Goal: Task Accomplishment & Management: Manage account settings

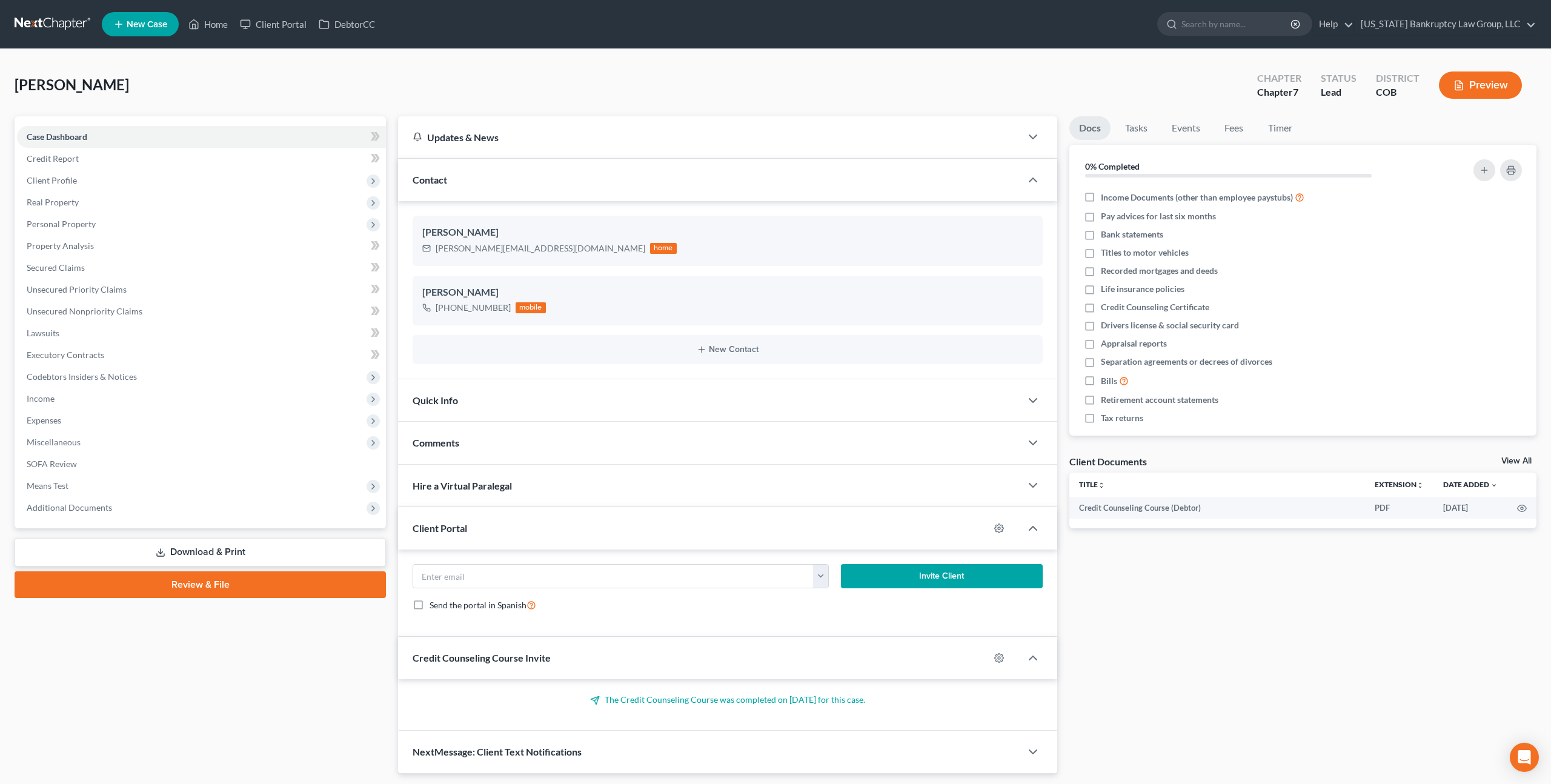
click at [59, 20] on link at bounding box center [54, 24] width 78 height 22
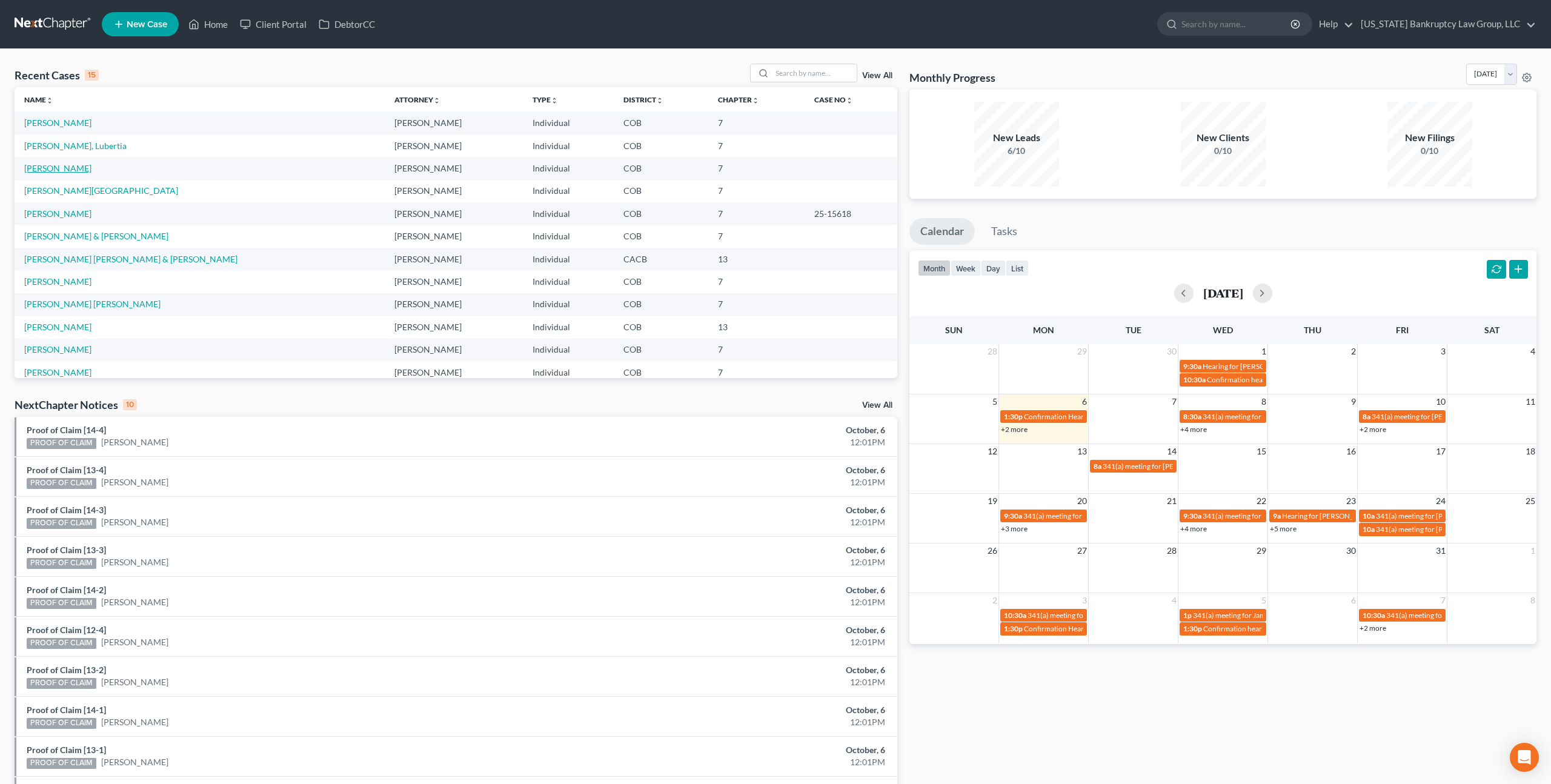
click at [49, 169] on link "[PERSON_NAME]" at bounding box center [58, 168] width 67 height 10
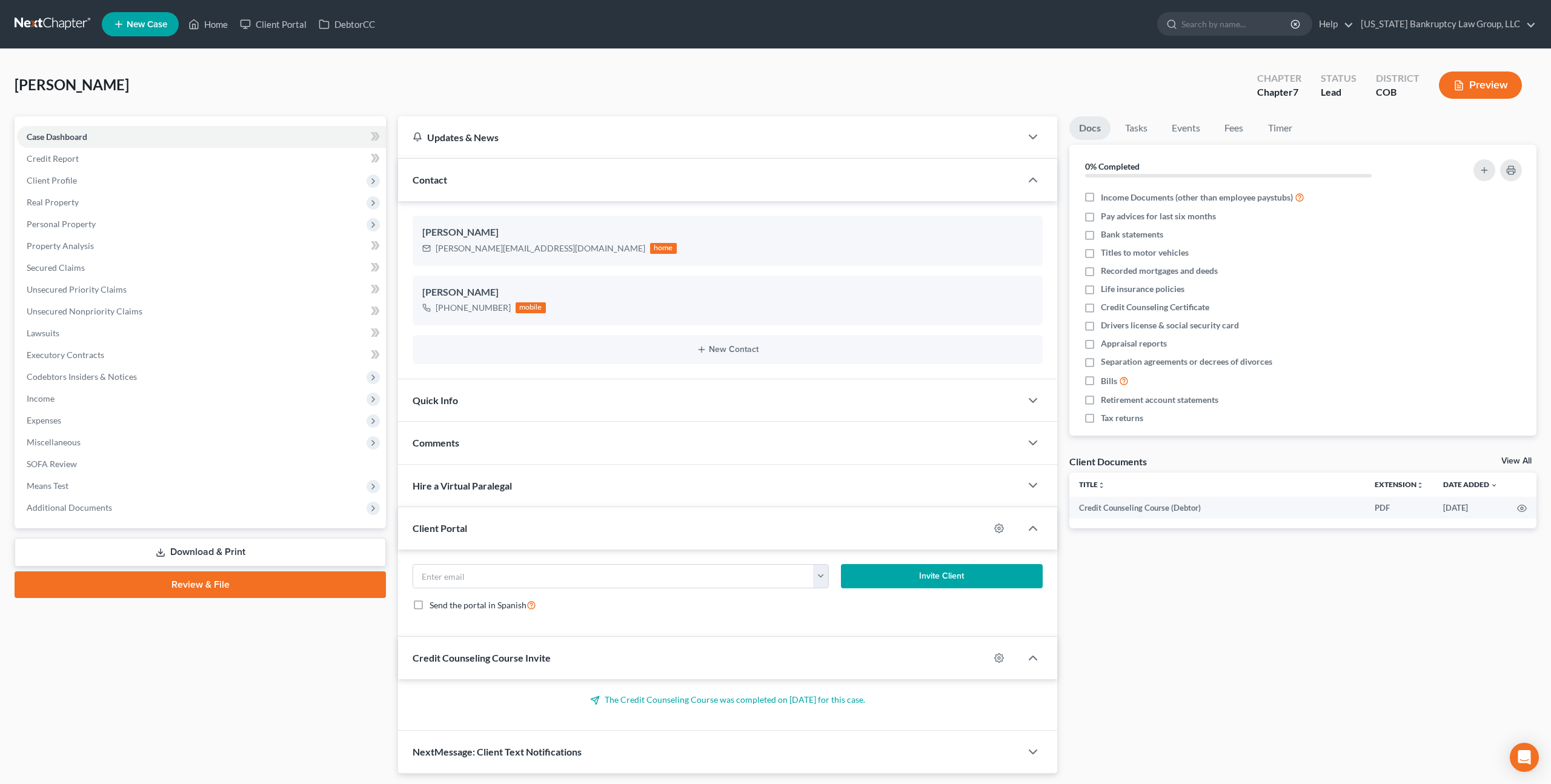
click at [243, 542] on link "Download & Print" at bounding box center [200, 552] width 371 height 28
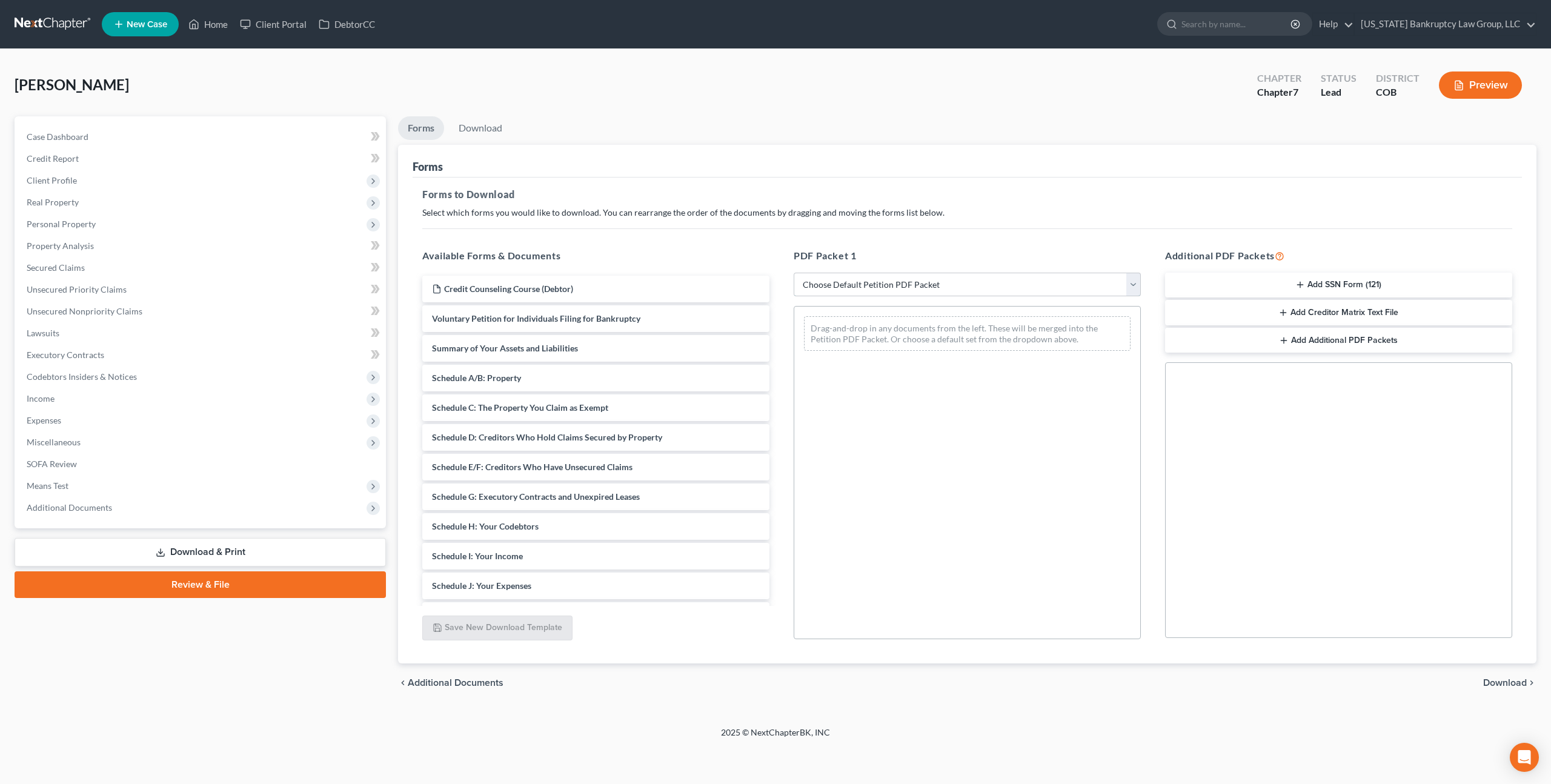
click at [945, 280] on select "Choose Default Petition PDF Packet Complete Bankruptcy Petition (all forms and …" at bounding box center [967, 284] width 347 height 24
select select "0"
click at [794, 272] on select "Choose Default Petition PDF Packet Complete Bankruptcy Petition (all forms and …" at bounding box center [967, 284] width 347 height 24
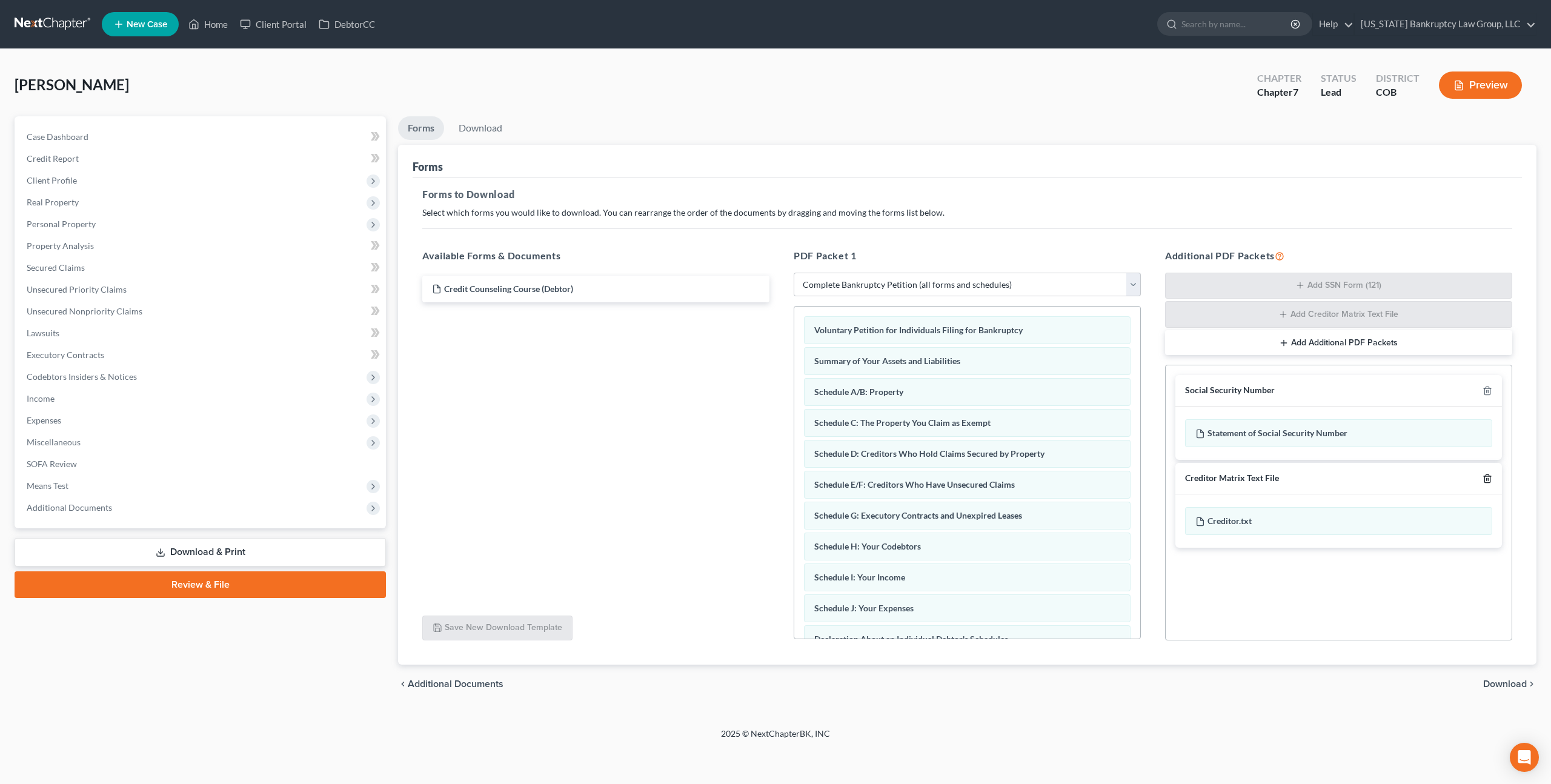
click at [1483, 476] on icon "button" at bounding box center [1488, 479] width 10 height 10
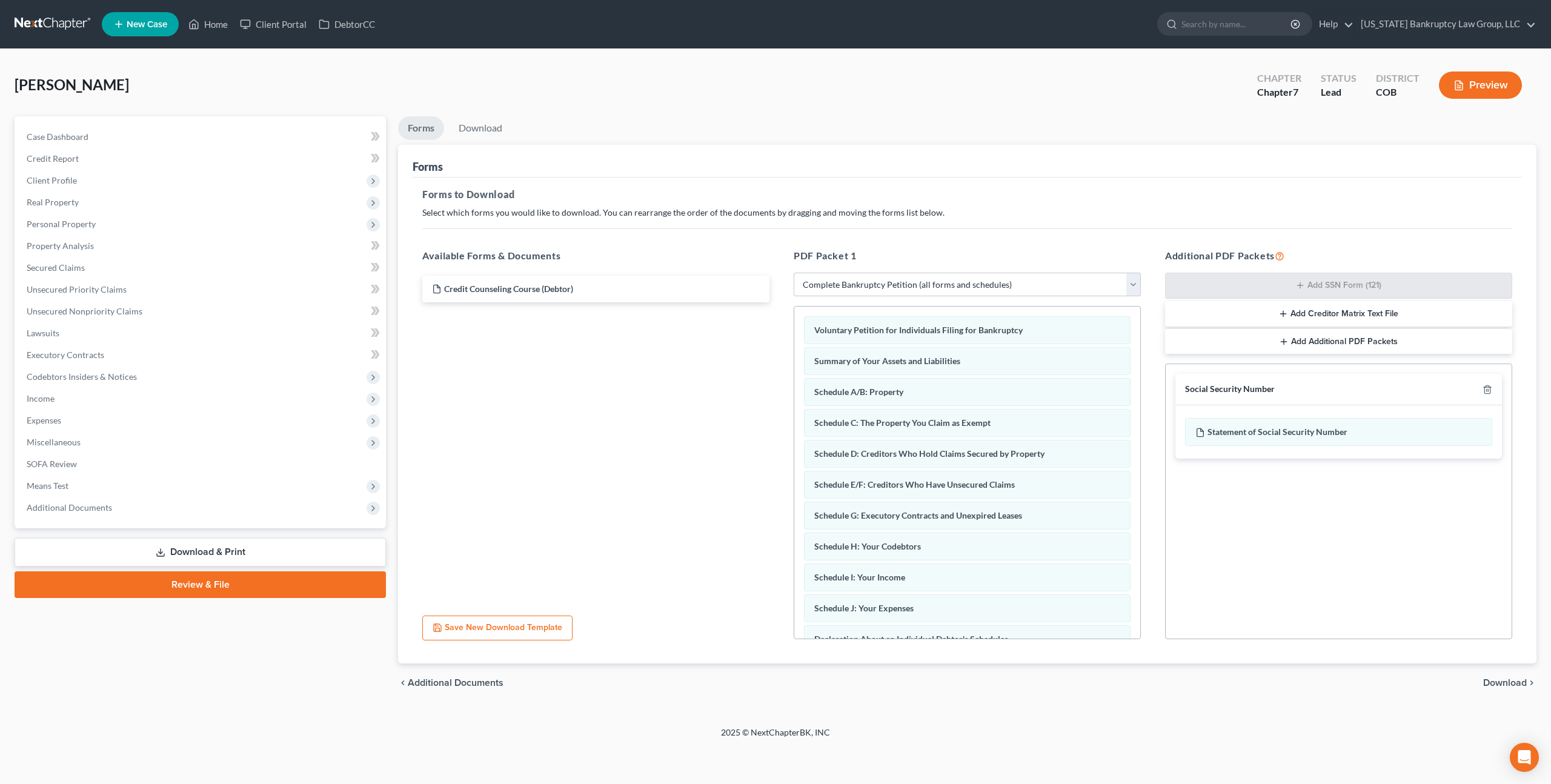
click at [1498, 680] on span "Download" at bounding box center [1504, 683] width 44 height 10
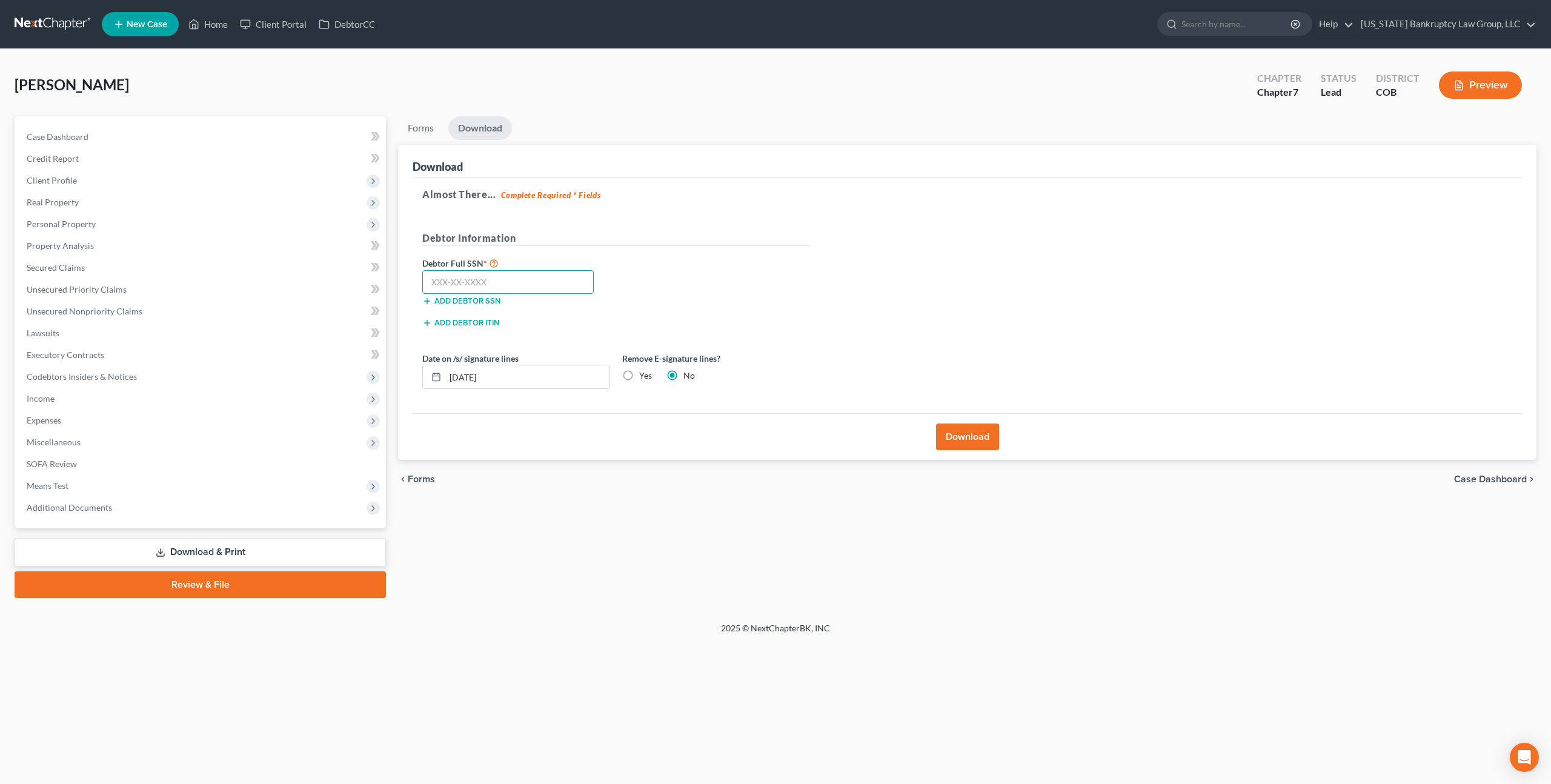
click at [554, 288] on input "text" at bounding box center [507, 282] width 172 height 24
type input "650-48-2811"
click at [975, 436] on button "Download" at bounding box center [967, 436] width 63 height 26
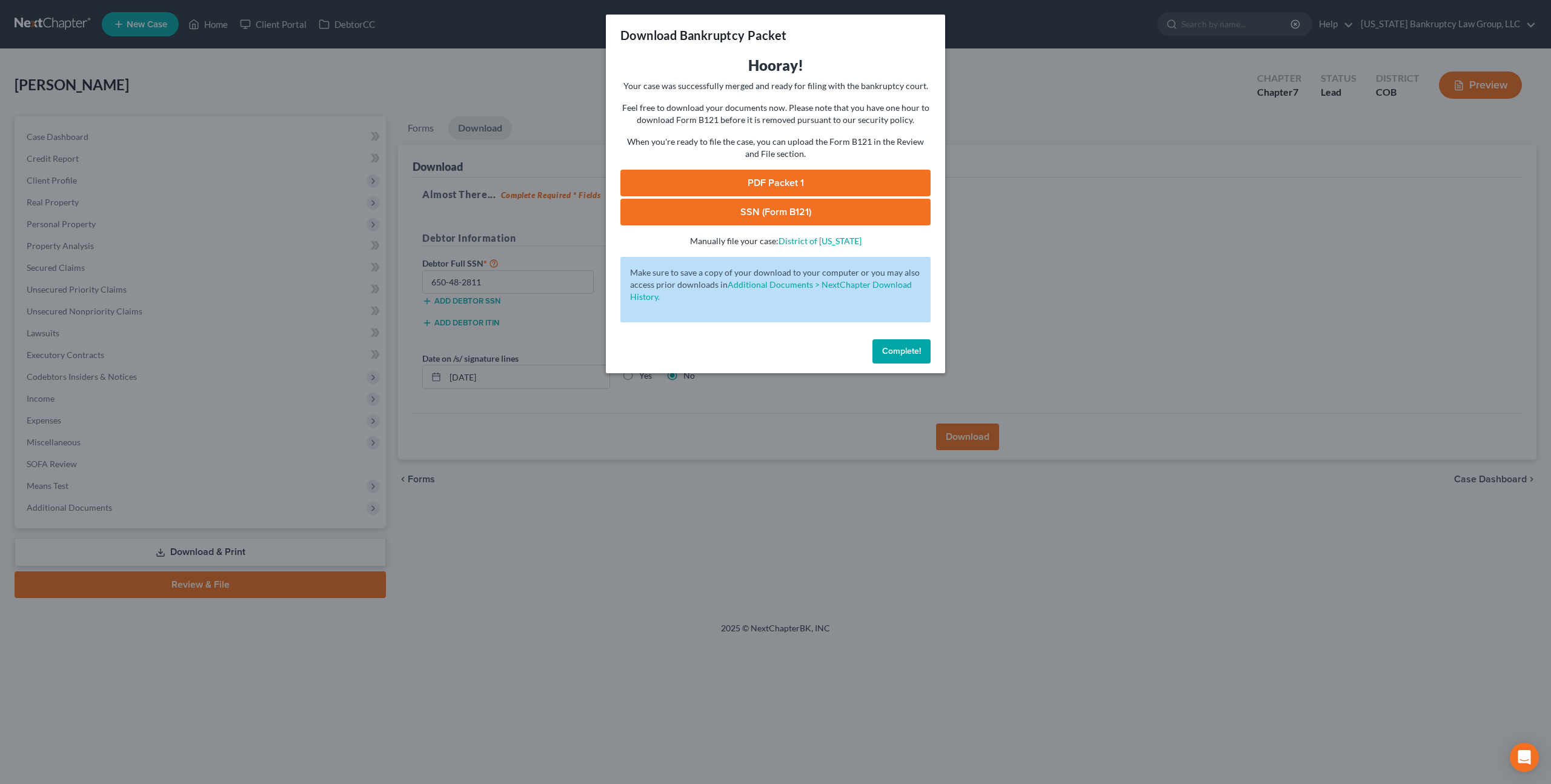
click at [728, 177] on link "PDF Packet 1" at bounding box center [775, 183] width 310 height 26
click at [788, 206] on link "SSN (Form B121)" at bounding box center [775, 212] width 310 height 26
click at [888, 342] on button "Complete!" at bounding box center [902, 351] width 58 height 24
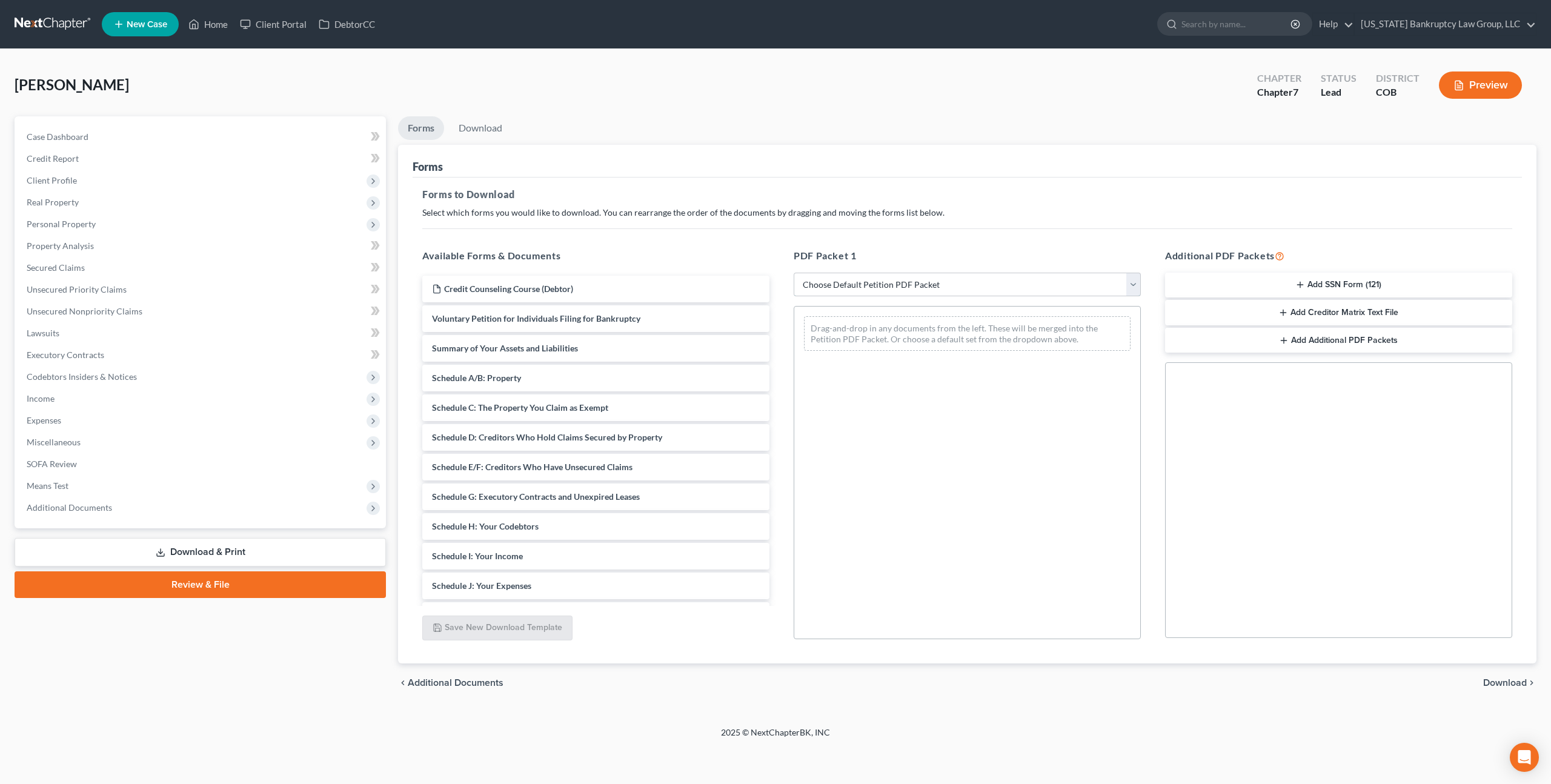
click at [826, 284] on select "Choose Default Petition PDF Packet Complete Bankruptcy Petition (all forms and …" at bounding box center [967, 284] width 347 height 24
select select "3"
click at [794, 272] on select "Choose Default Petition PDF Packet Complete Bankruptcy Petition (all forms and …" at bounding box center [967, 284] width 347 height 24
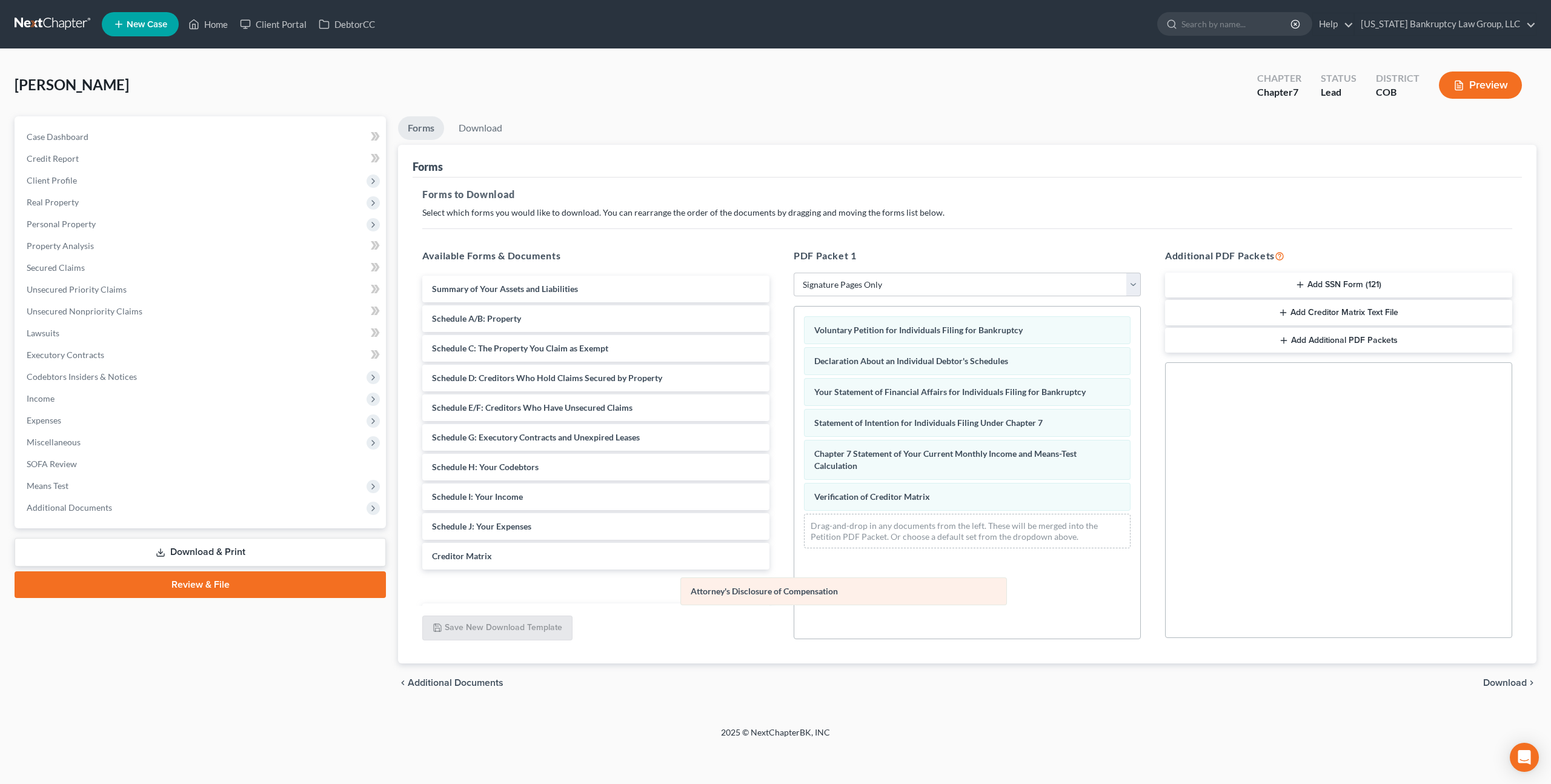
drag, startPoint x: 871, startPoint y: 527, endPoint x: 747, endPoint y: 591, distance: 139.5
click at [795, 558] on div "Attorney's Disclosure of Compensation Voluntary Petition for Individuals Filing…" at bounding box center [968, 432] width 346 height 252
click at [1496, 681] on span "Download" at bounding box center [1504, 683] width 44 height 10
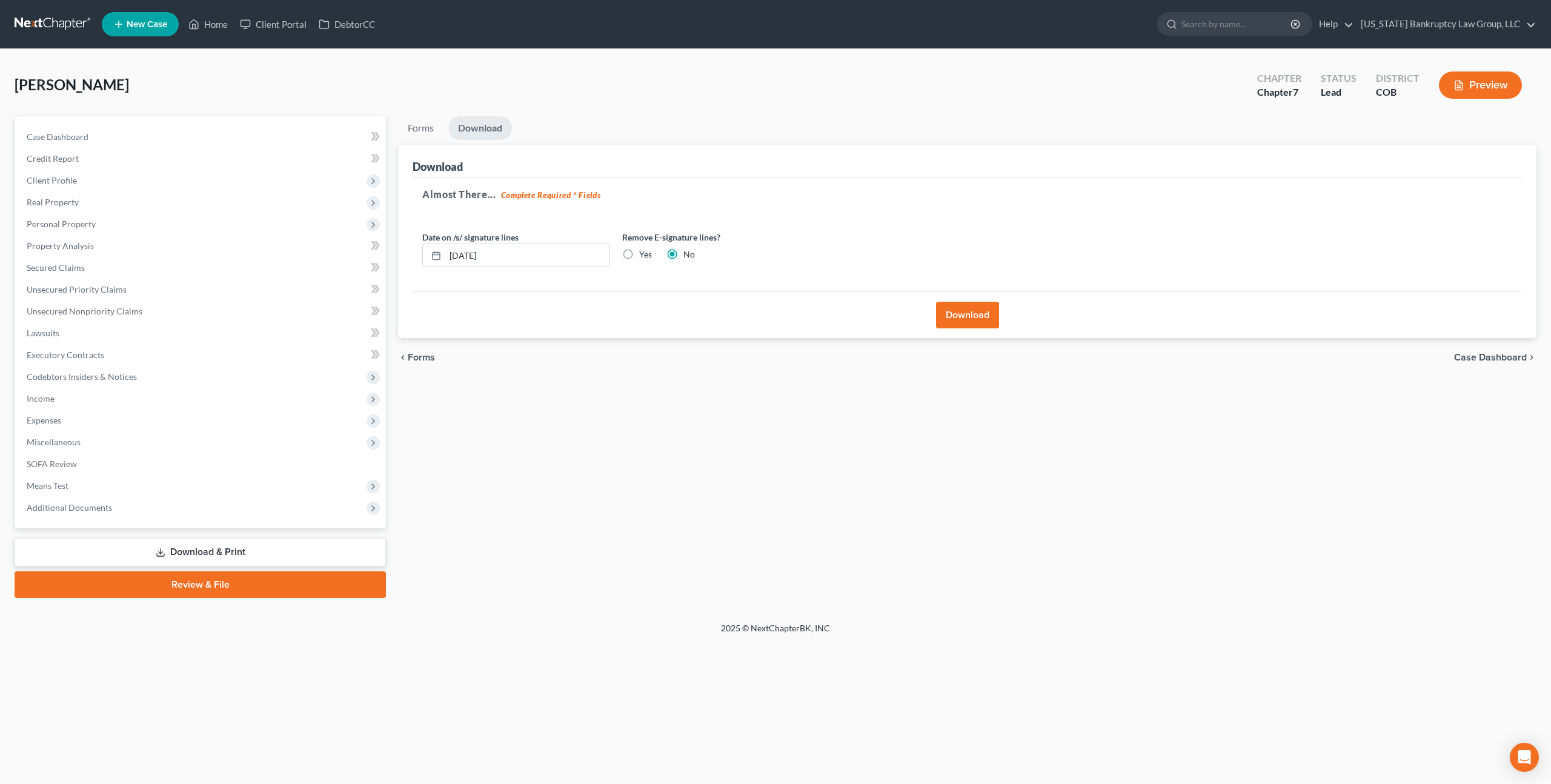
click at [969, 306] on button "Download" at bounding box center [967, 315] width 63 height 26
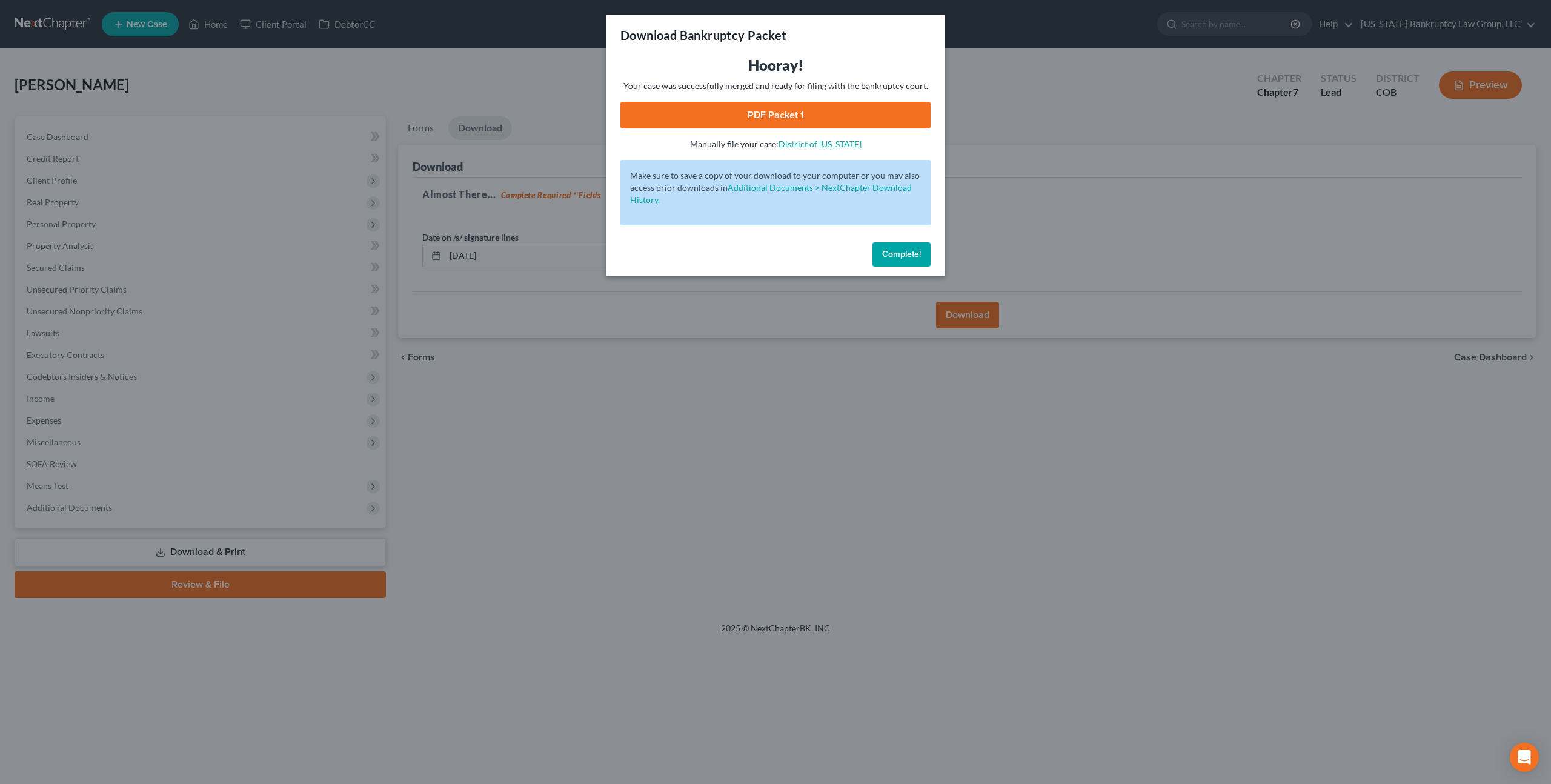
click at [809, 113] on link "PDF Packet 1" at bounding box center [775, 115] width 310 height 26
click at [895, 253] on span "Complete!" at bounding box center [902, 254] width 39 height 10
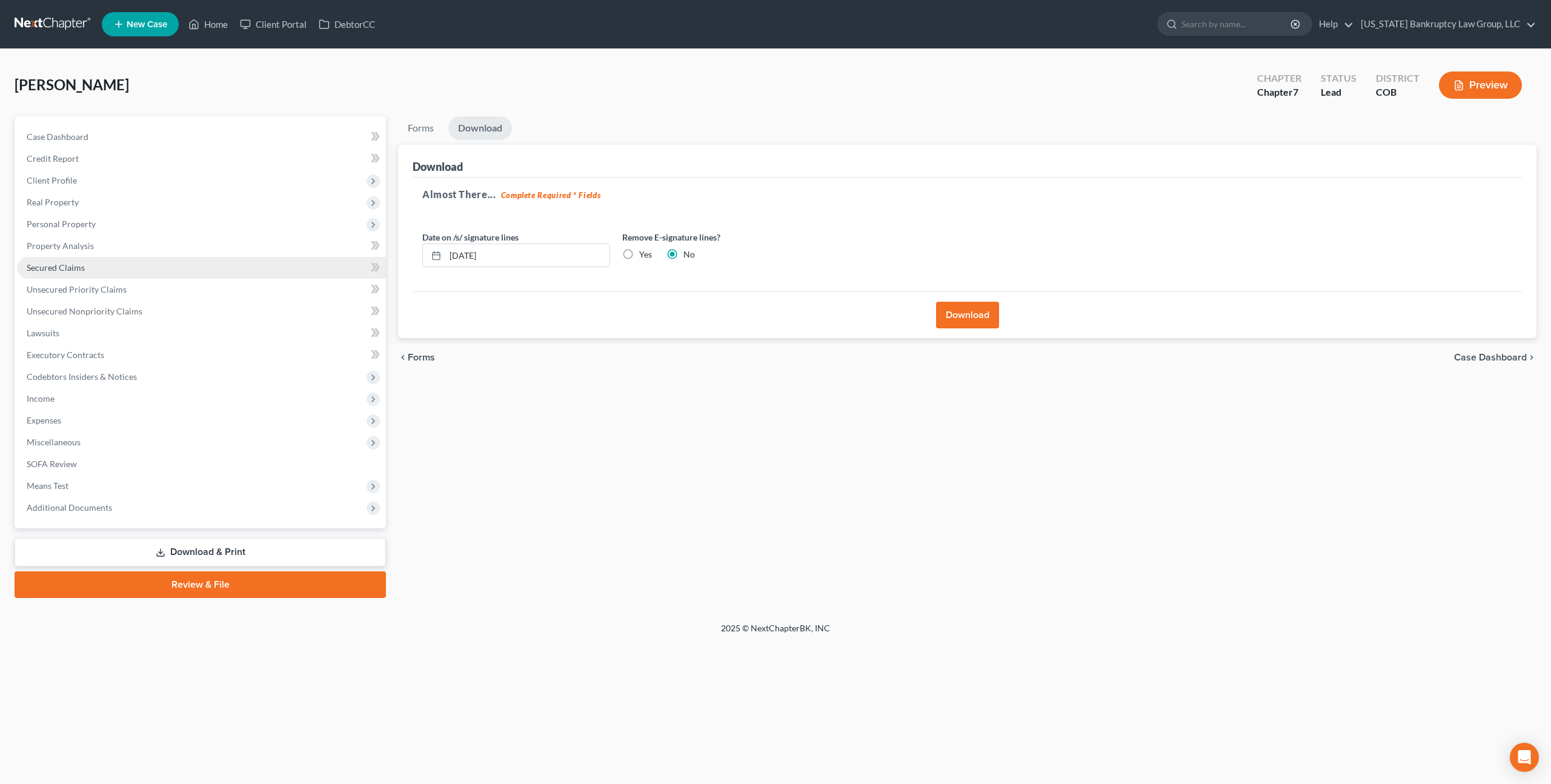
click at [79, 264] on span "Secured Claims" at bounding box center [56, 267] width 58 height 10
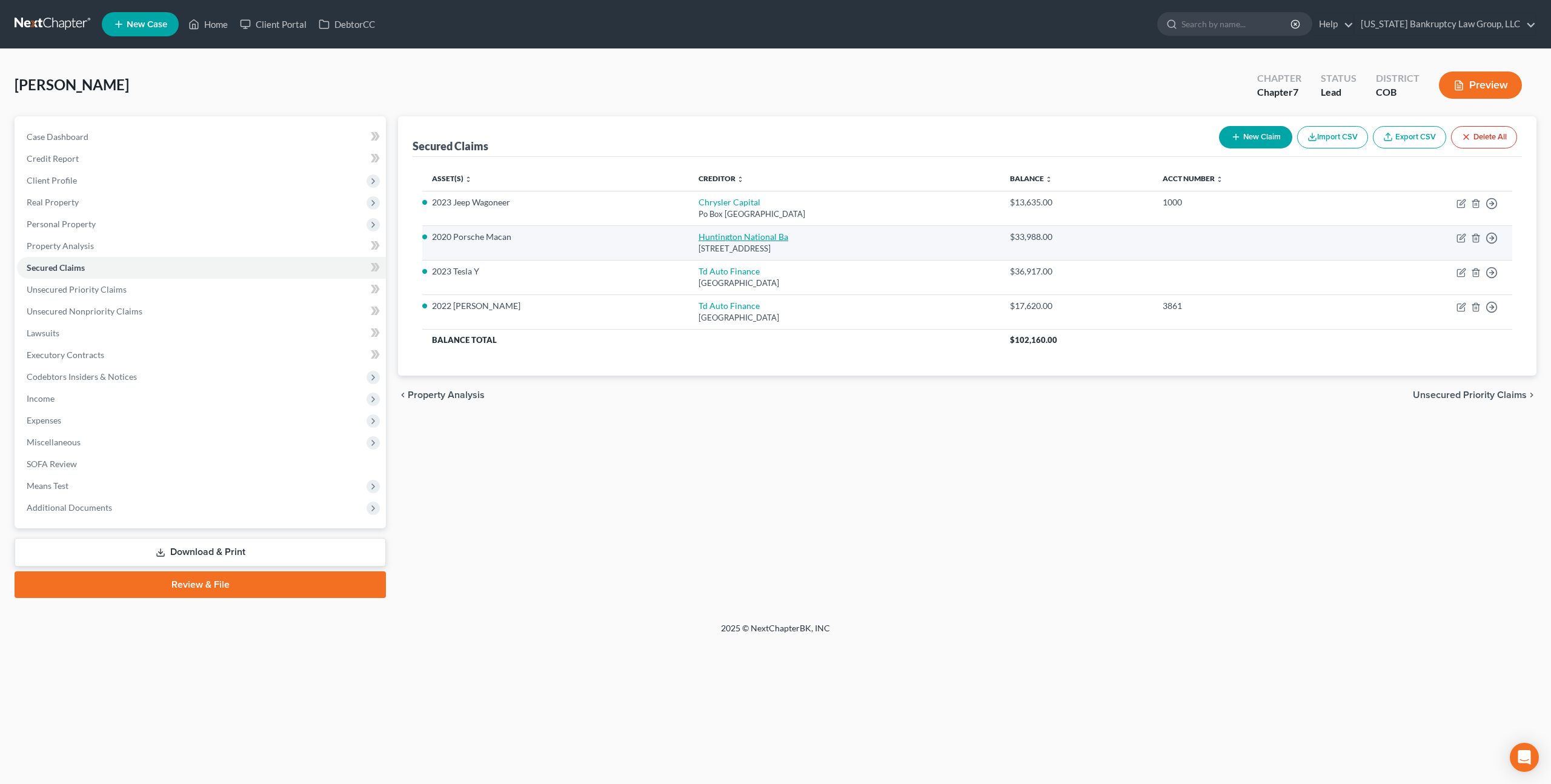
click at [702, 236] on link "Huntington National Ba" at bounding box center [743, 236] width 90 height 10
select select "36"
select select "4"
select select "0"
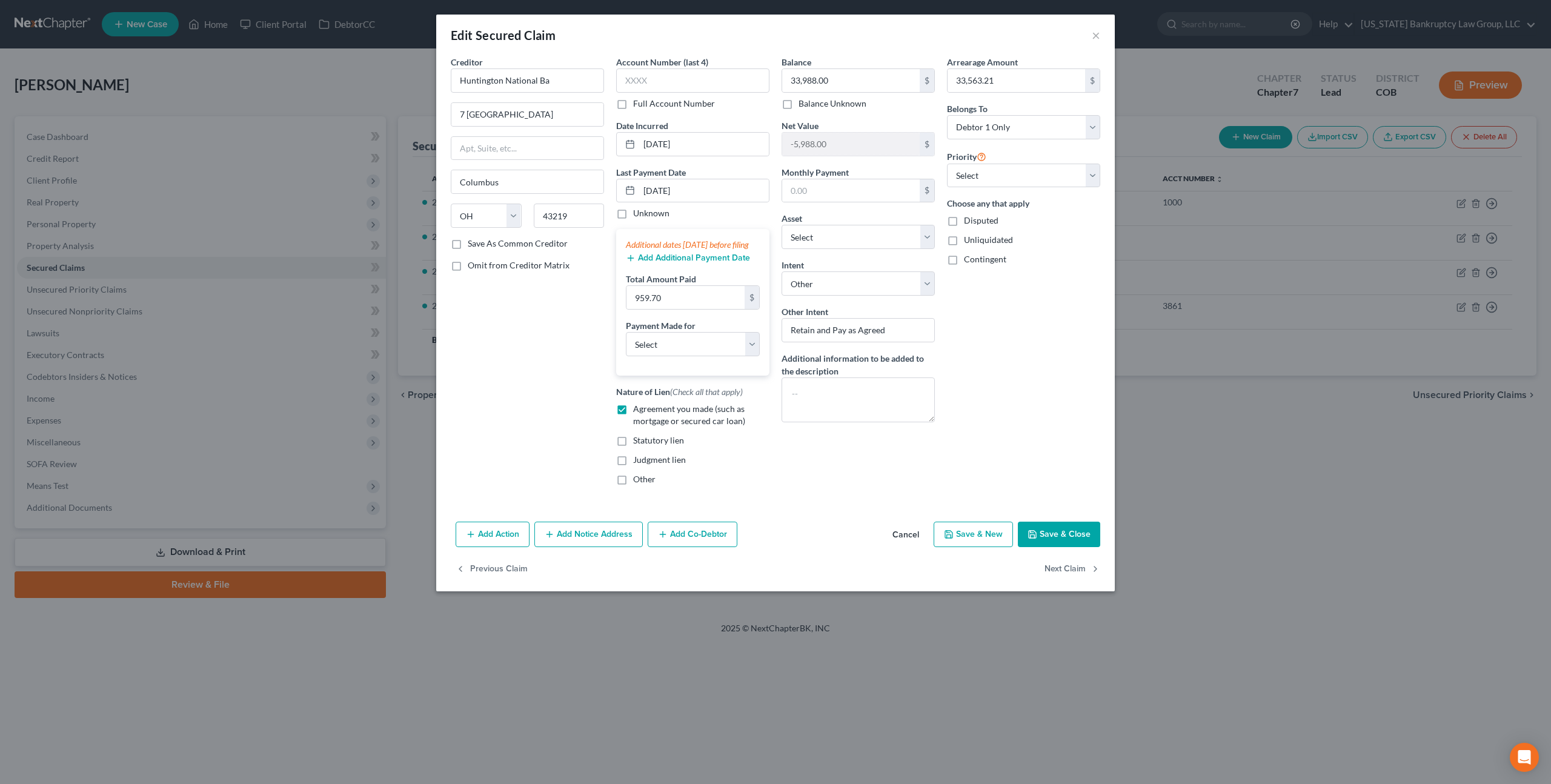
click at [511, 547] on button "Add Action" at bounding box center [492, 534] width 74 height 26
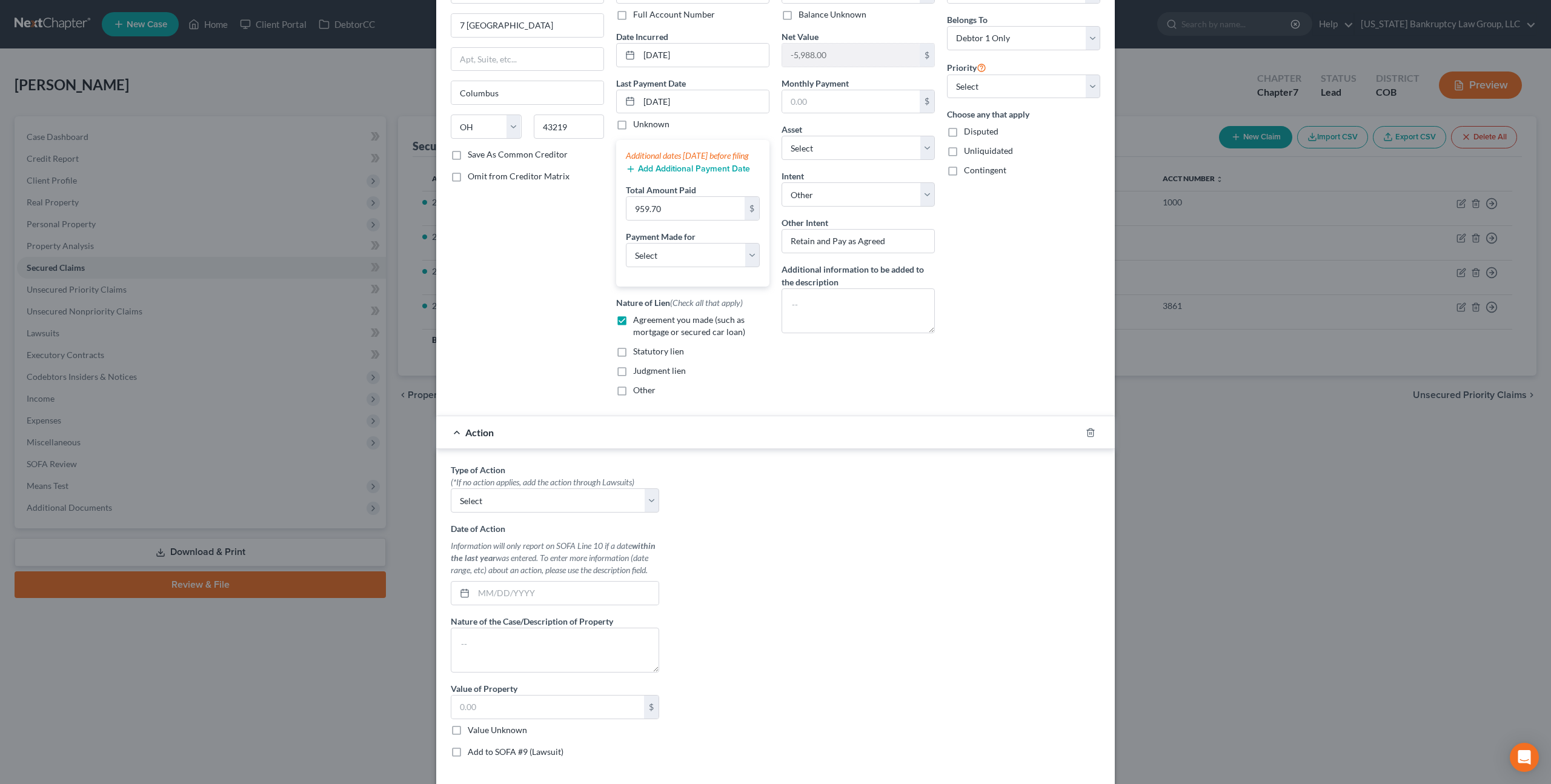
scroll to position [160, 0]
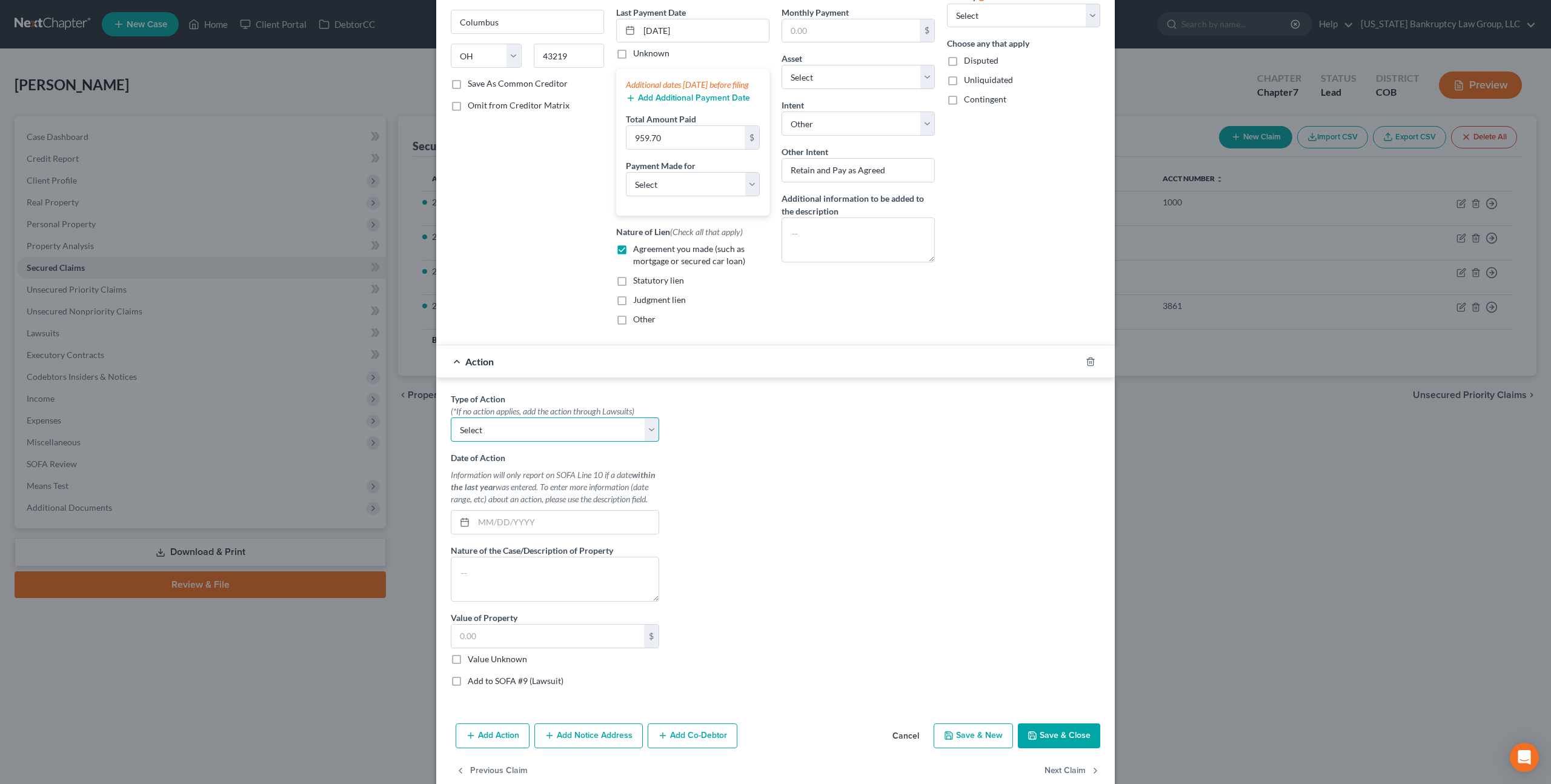
click at [545, 441] on select "Select Repossession Garnishment Foreclosure Personal Injury Attached, Seized, O…" at bounding box center [555, 429] width 209 height 24
select select "0"
click at [450, 430] on select "Select Repossession Garnishment Foreclosure Personal Injury Attached, Seized, O…" at bounding box center [555, 429] width 209 height 24
click at [506, 579] on textarea at bounding box center [555, 579] width 209 height 44
click at [478, 534] on input "text" at bounding box center [567, 522] width 185 height 23
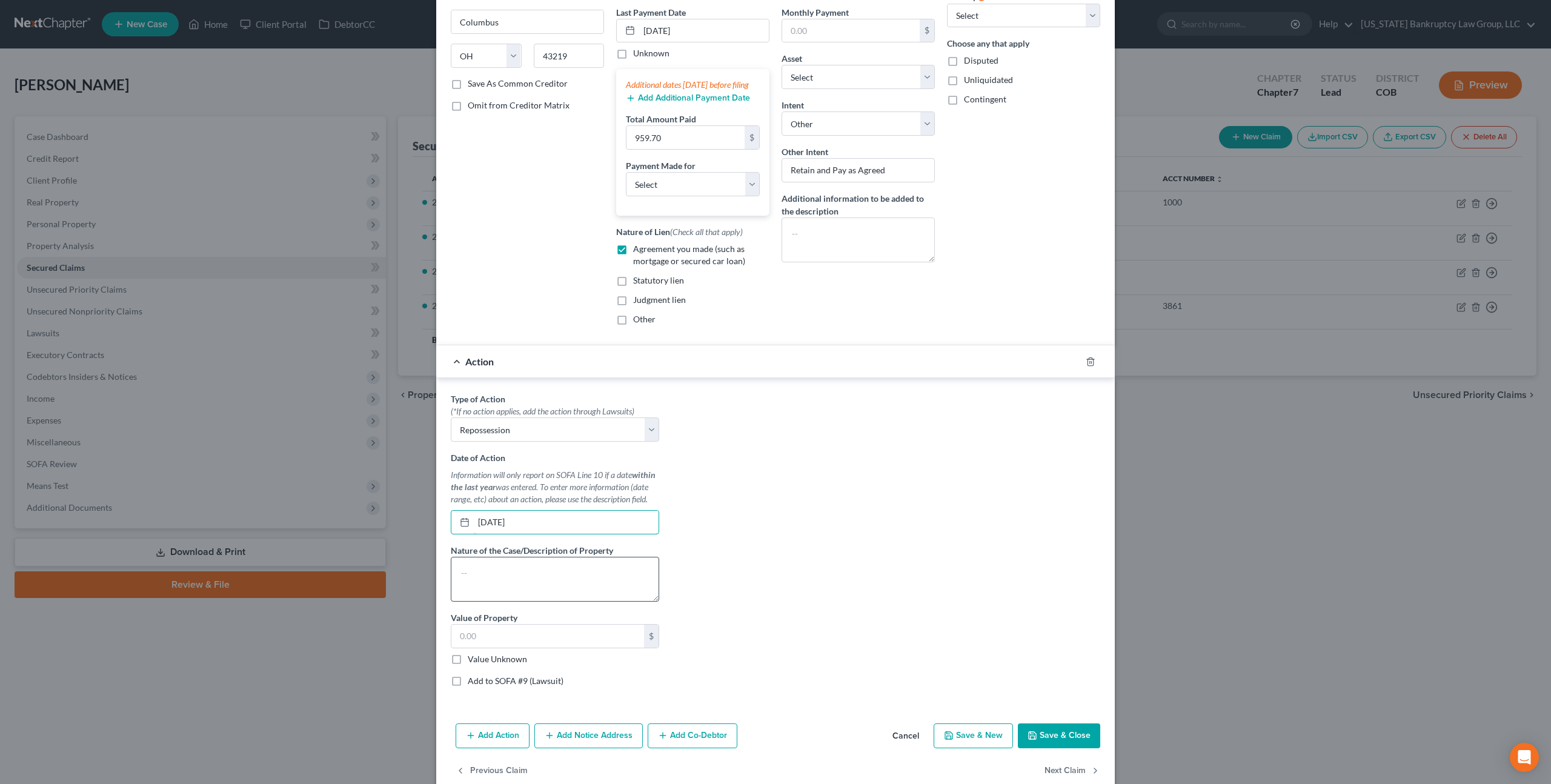
type input "09/11/2025"
click at [499, 575] on textarea at bounding box center [555, 579] width 209 height 44
type textarea "Breach of contract/repossession"
click at [468, 665] on label "Value Unknown" at bounding box center [497, 658] width 59 height 12
click at [473, 661] on input "Value Unknown" at bounding box center [476, 656] width 8 height 8
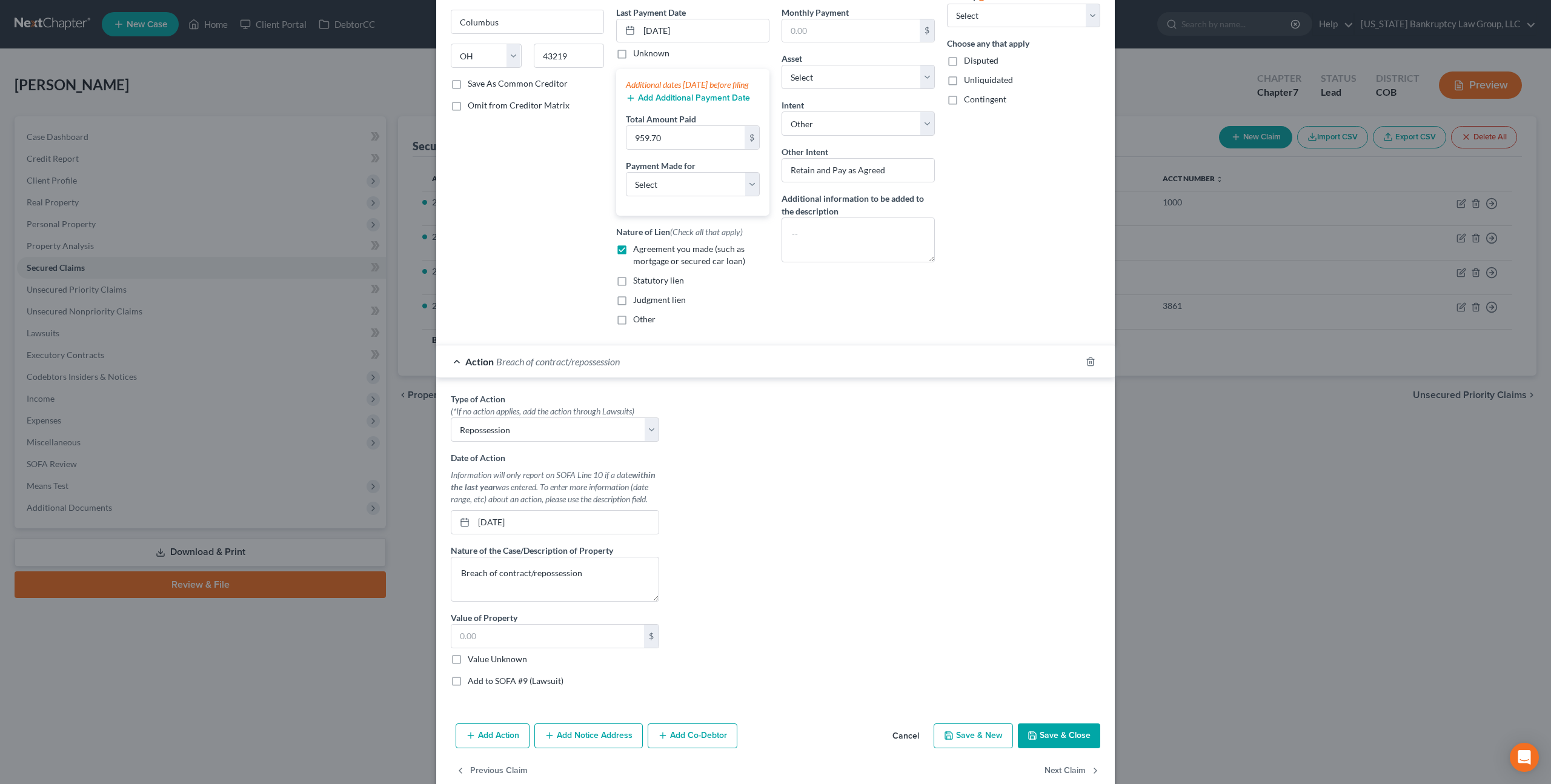
checkbox input "true"
type input "0.00"
click at [1060, 749] on button "Save & Close" at bounding box center [1059, 736] width 83 height 26
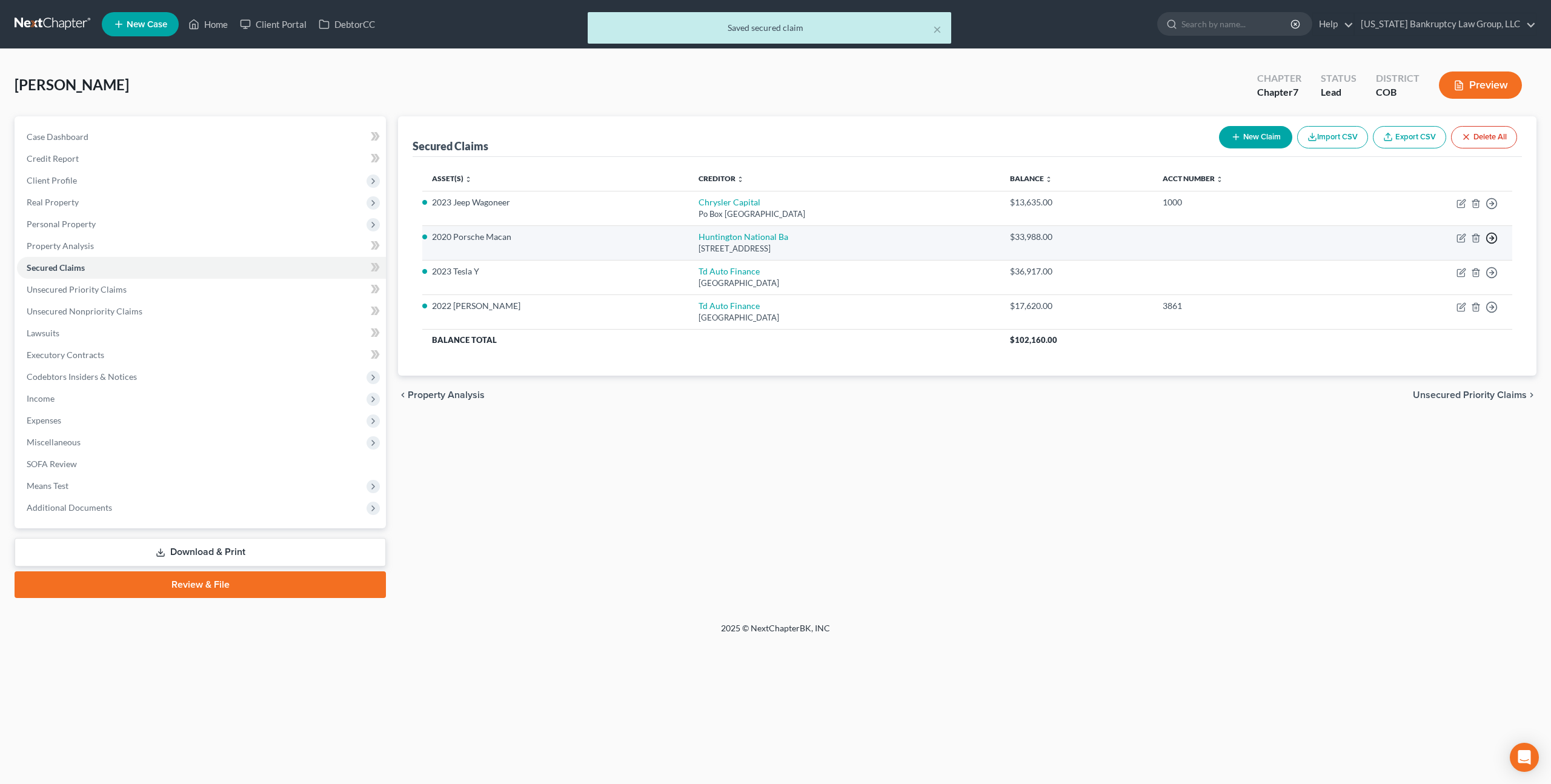
click at [1493, 239] on icon "button" at bounding box center [1491, 238] width 12 height 12
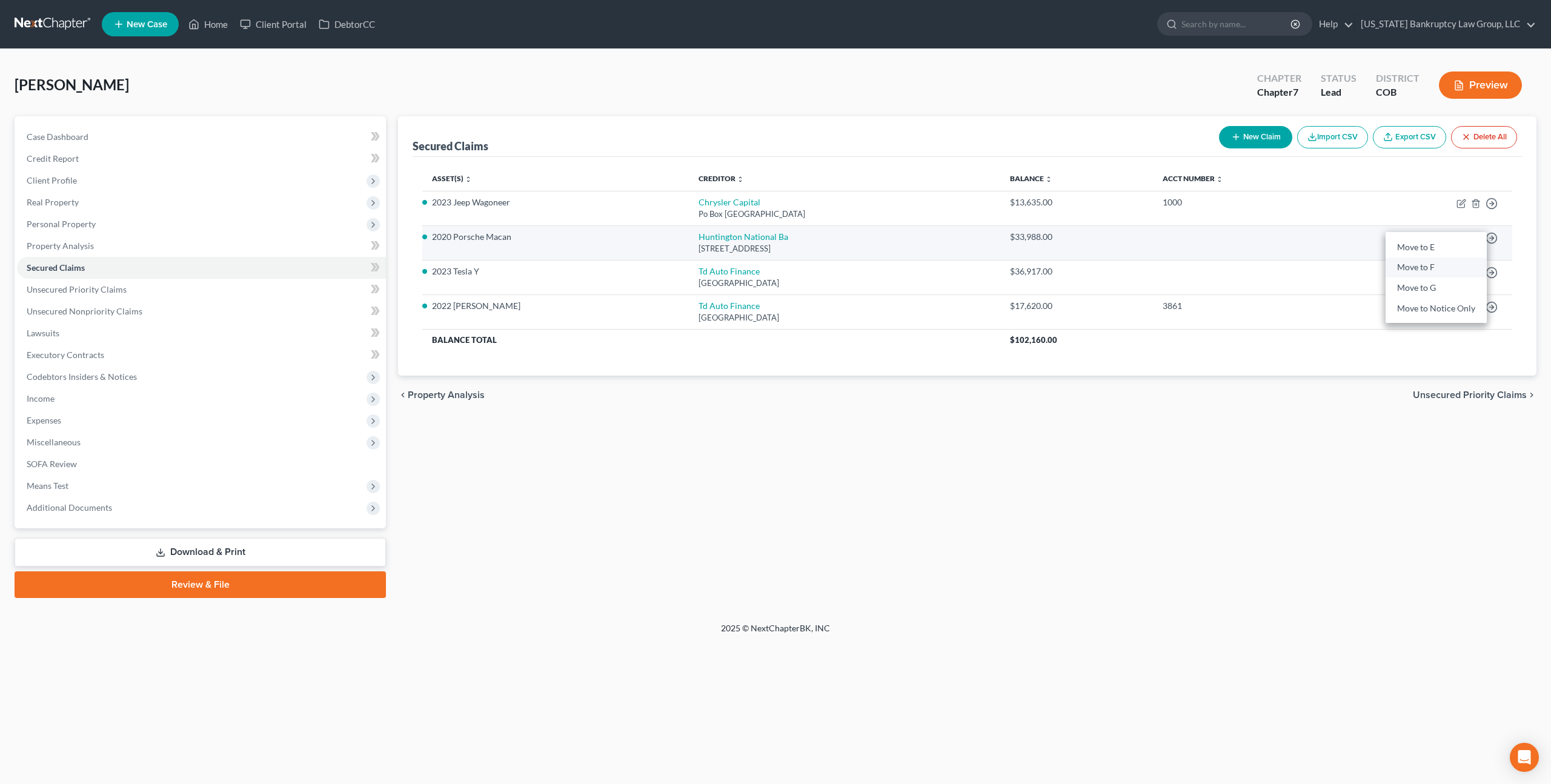
click at [1434, 264] on link "Move to F" at bounding box center [1436, 268] width 101 height 21
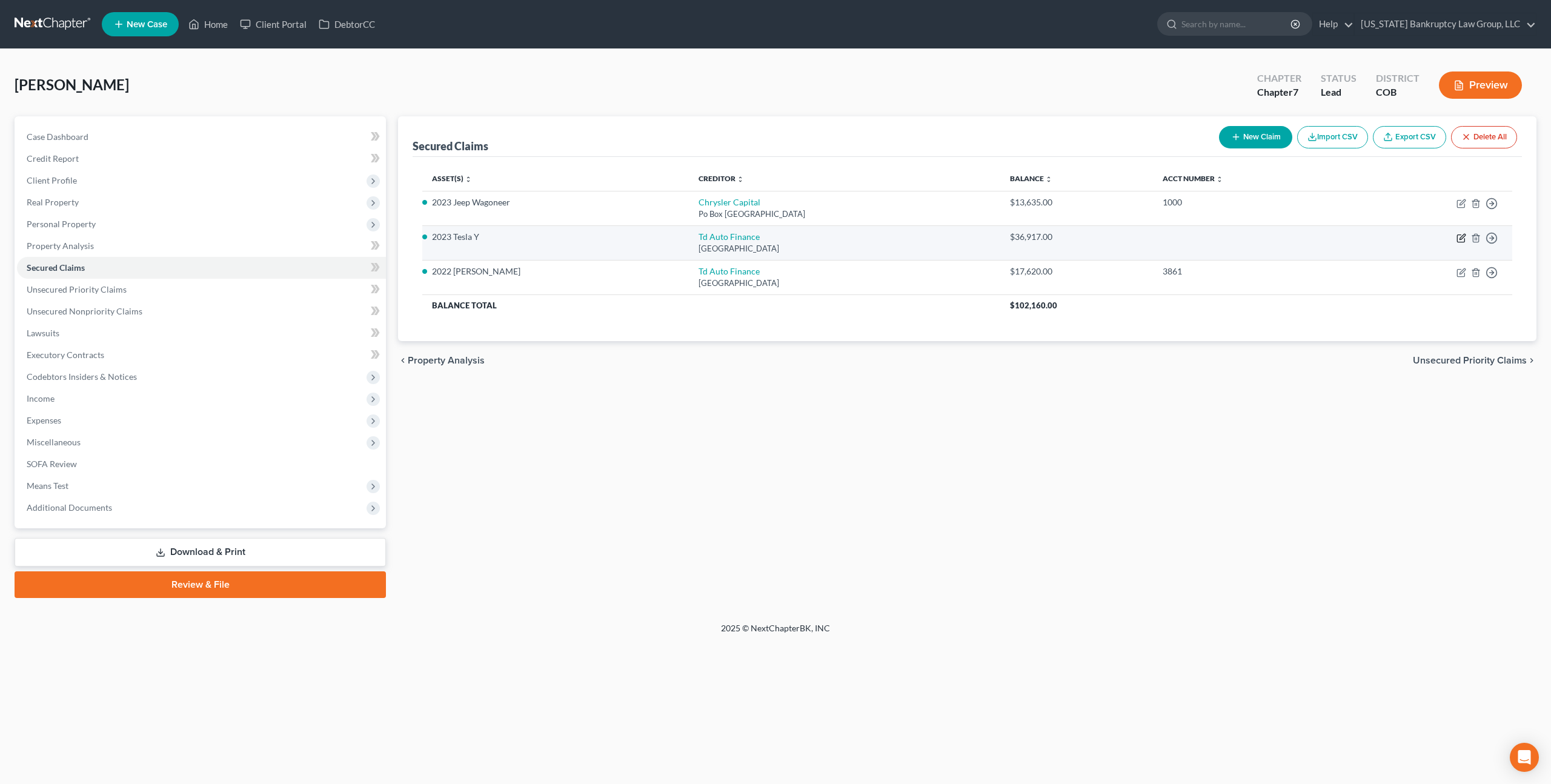
click at [1459, 238] on icon "button" at bounding box center [1462, 236] width 6 height 6
select select "39"
select select "4"
select select "0"
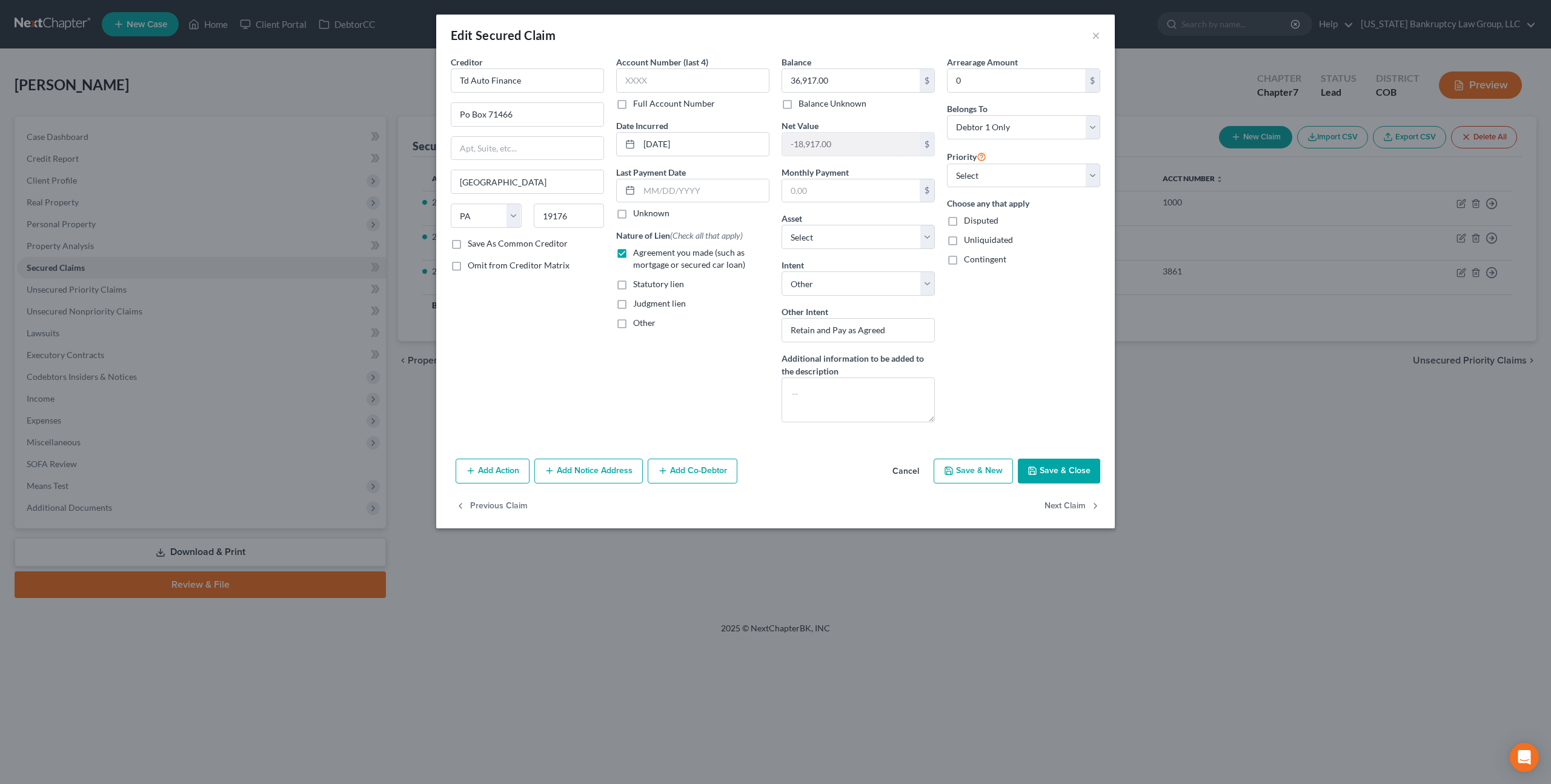
click at [511, 471] on button "Add Action" at bounding box center [492, 471] width 74 height 26
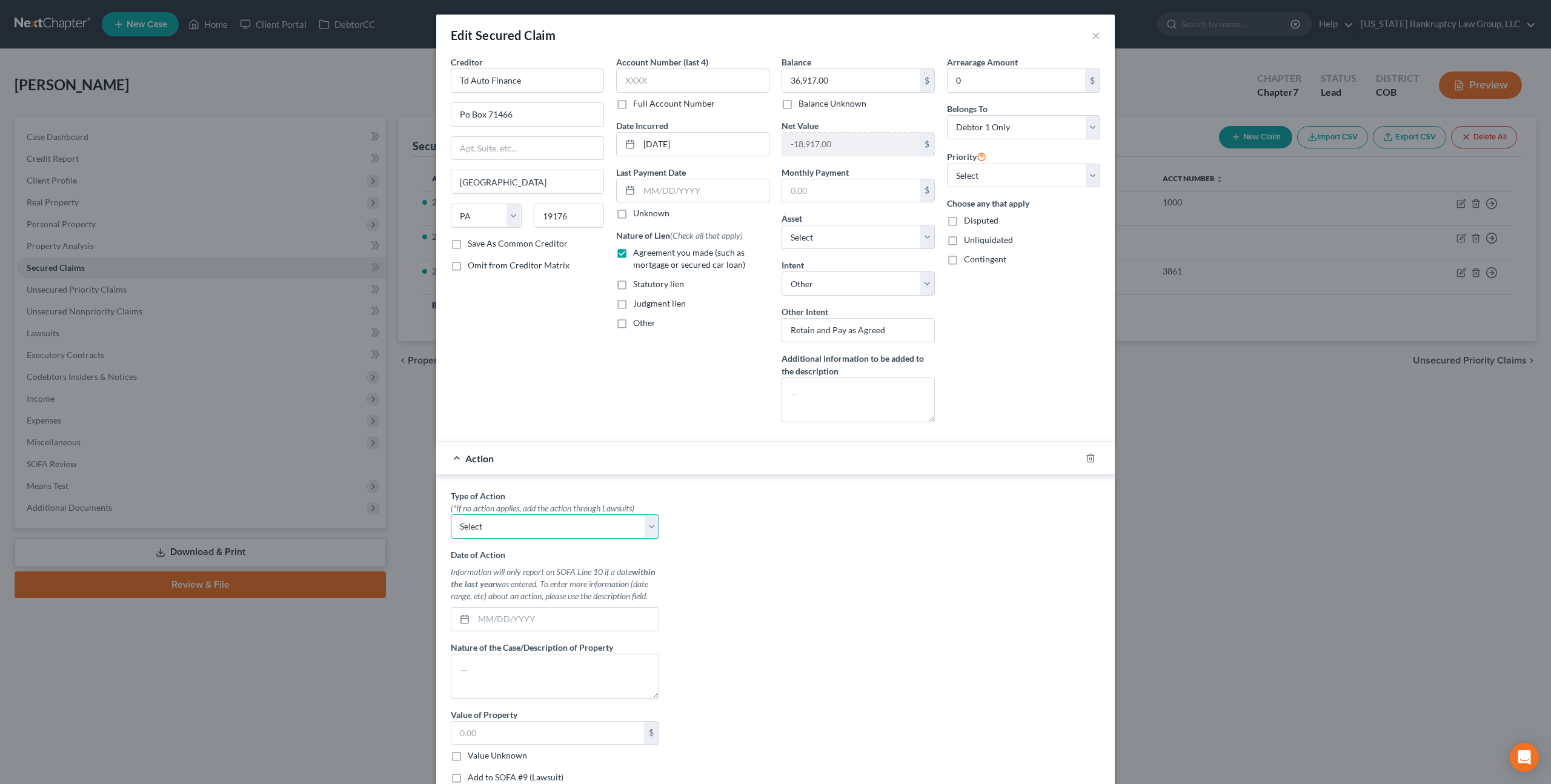
click at [520, 530] on select "Select Repossession Garnishment Foreclosure Personal Injury Attached, Seized, O…" at bounding box center [555, 526] width 209 height 24
select select "0"
click at [450, 514] on select "Select Repossession Garnishment Foreclosure Personal Injury Attached, Seized, O…" at bounding box center [555, 526] width 209 height 24
click at [485, 619] on input "text" at bounding box center [567, 619] width 185 height 23
type input "[DATE]"
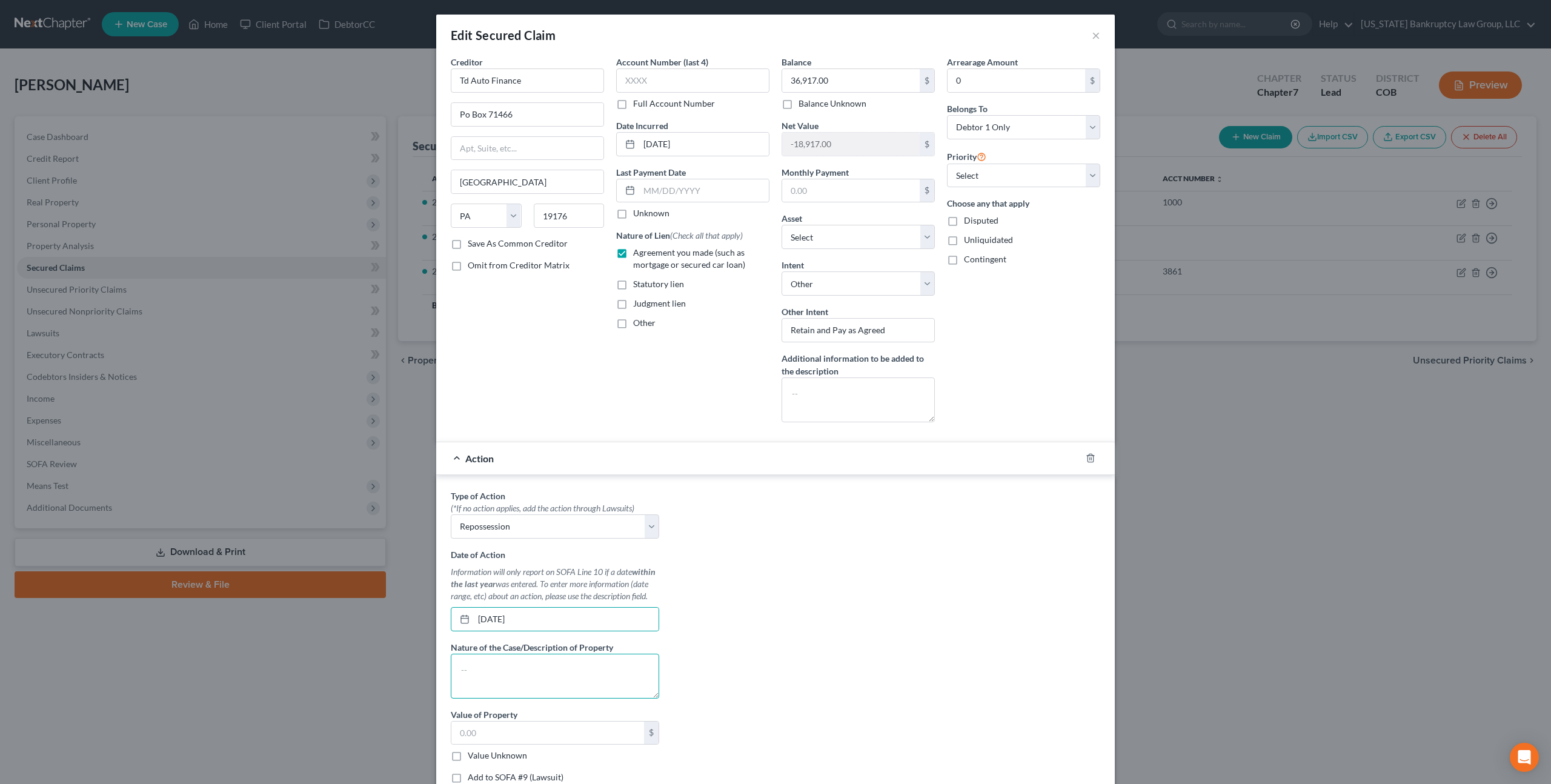
click at [493, 666] on textarea at bounding box center [555, 676] width 209 height 44
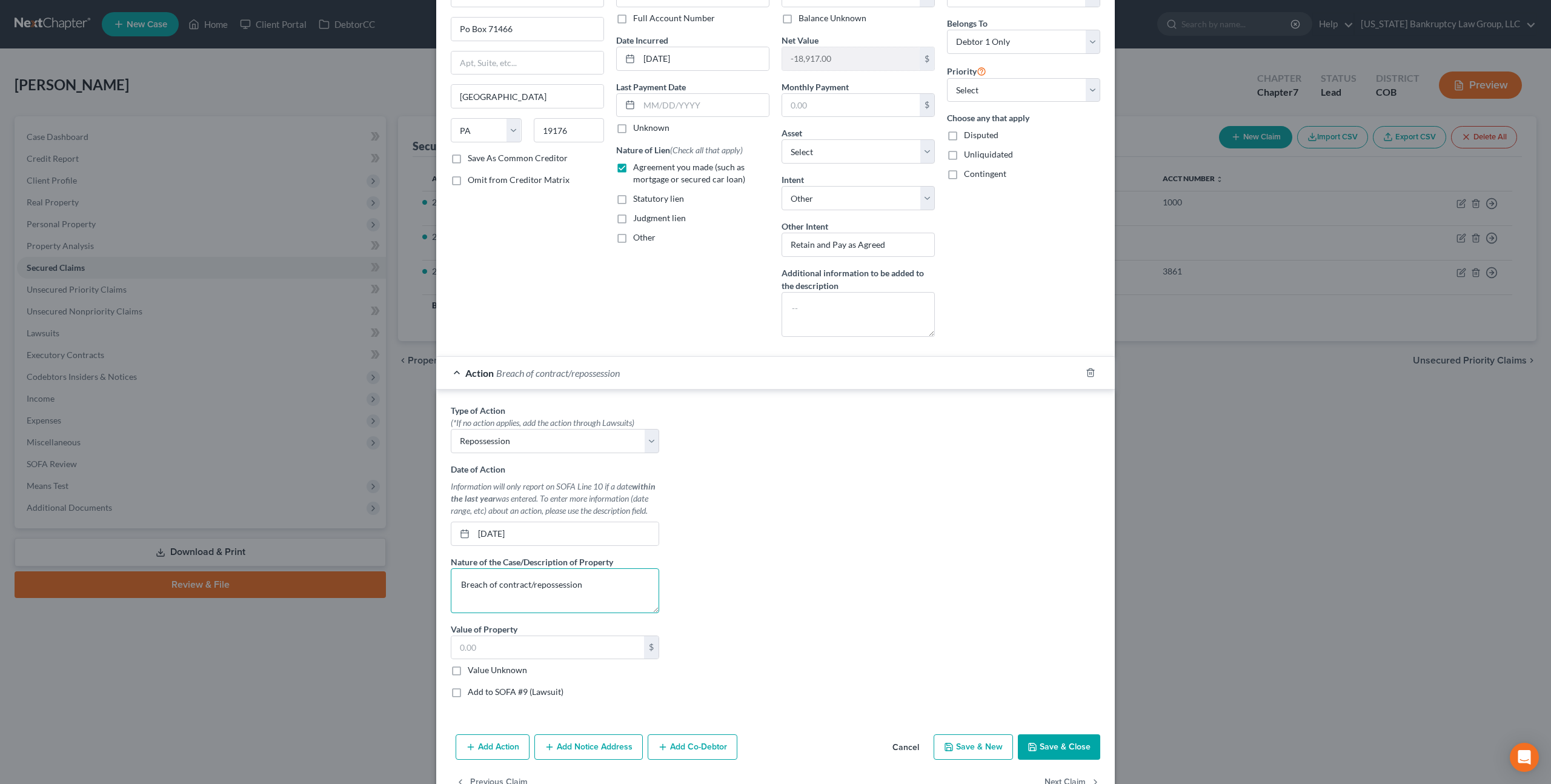
scroll to position [120, 0]
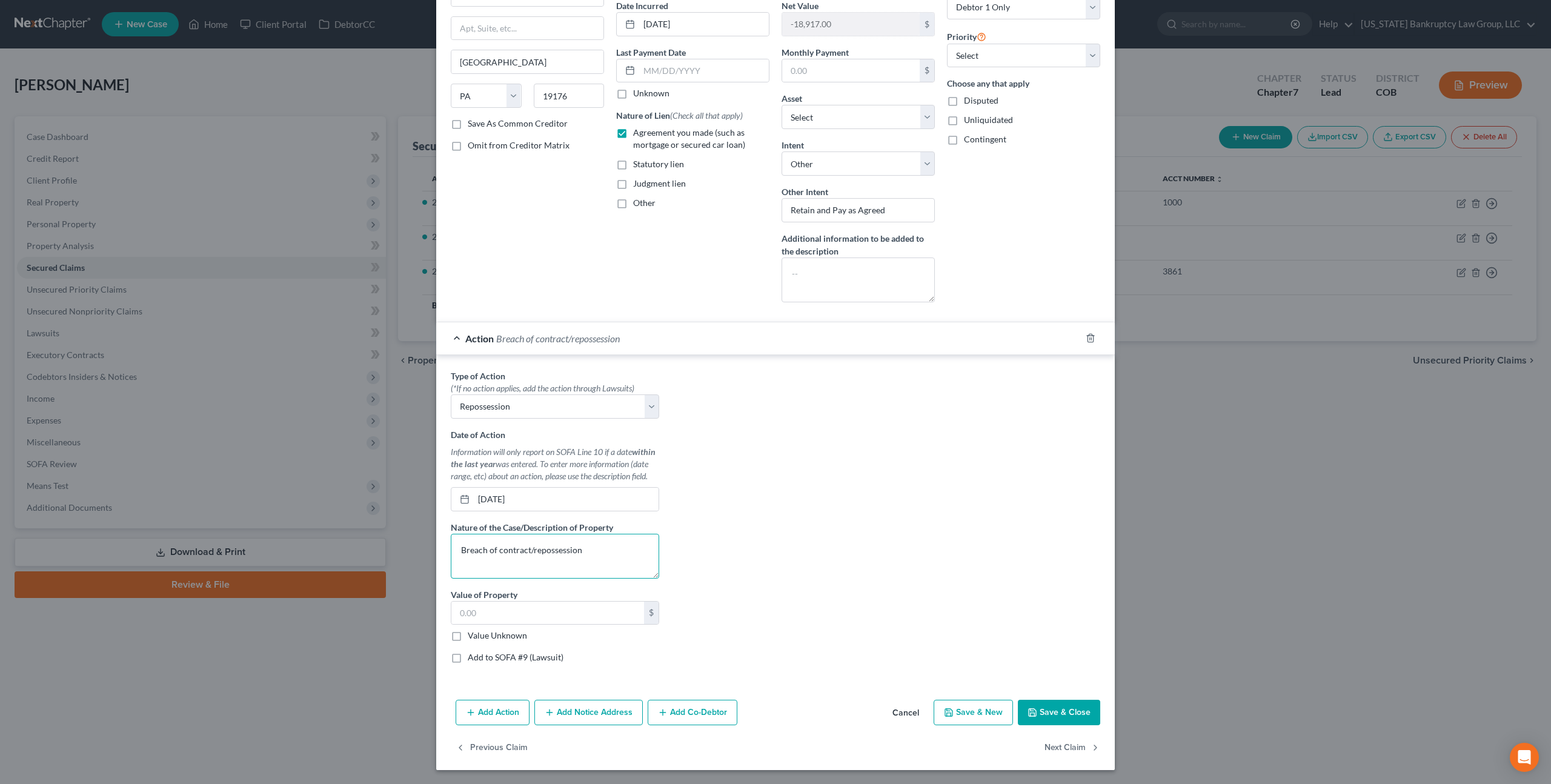
type textarea "Breach of contract/repossession"
click at [468, 636] on label "Value Unknown" at bounding box center [497, 635] width 59 height 12
click at [473, 636] on input "Value Unknown" at bounding box center [476, 632] width 8 height 8
checkbox input "true"
type input "0.00"
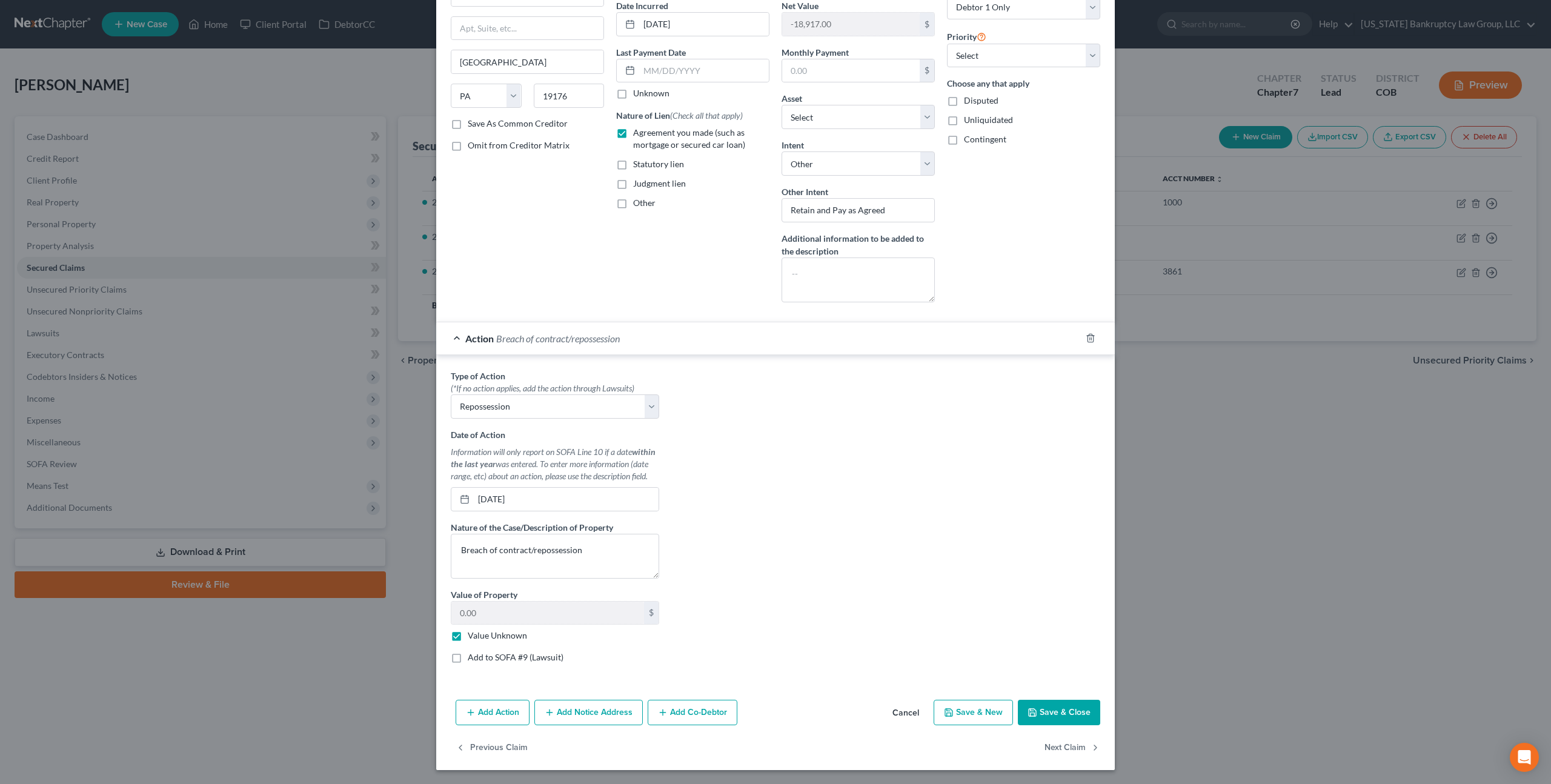
click at [1045, 710] on button "Save & Close" at bounding box center [1059, 712] width 83 height 26
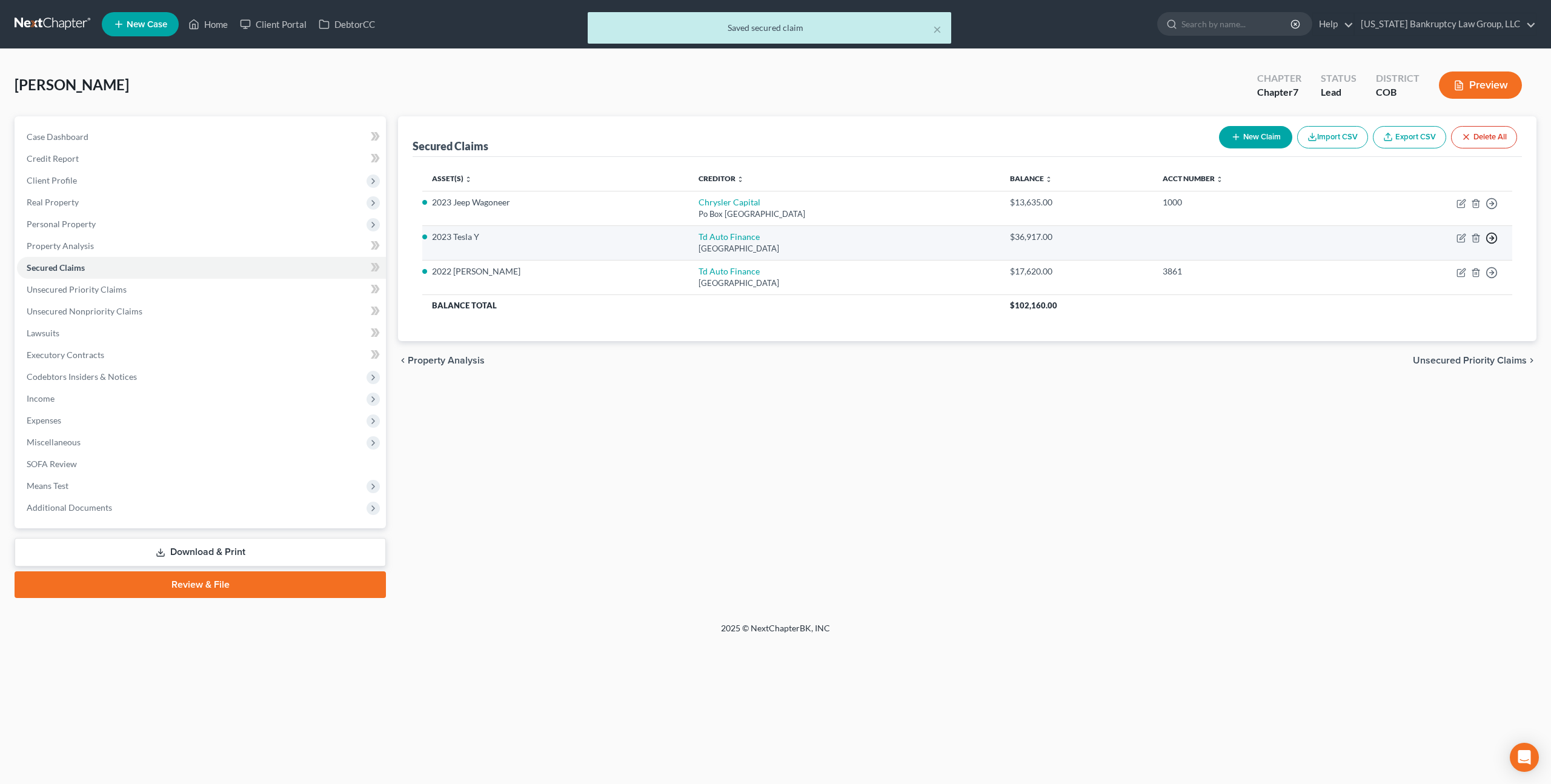
click at [1490, 236] on icon "button" at bounding box center [1491, 238] width 12 height 12
click at [1406, 266] on link "Move to F" at bounding box center [1436, 268] width 101 height 21
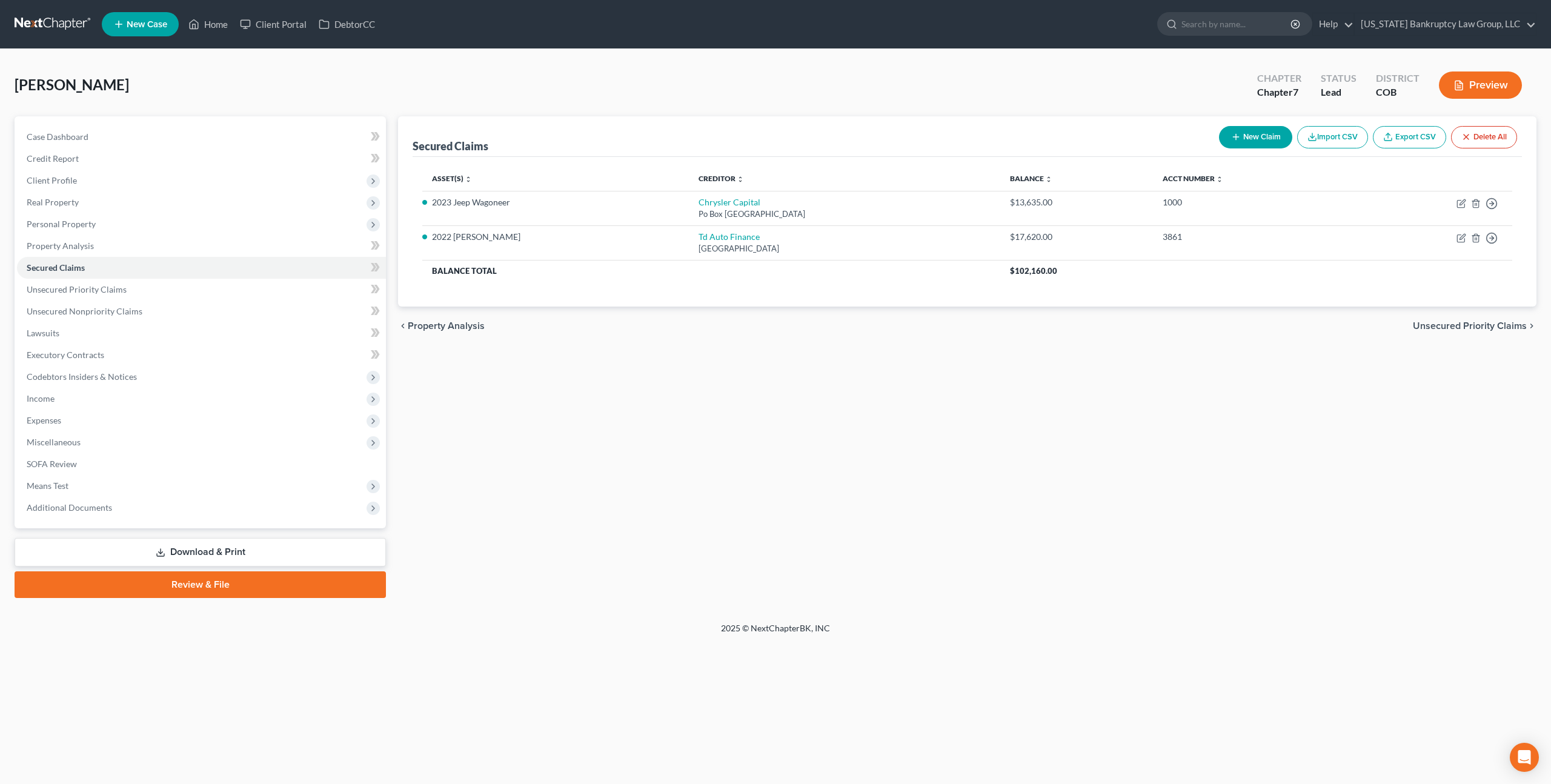
click at [250, 548] on link "Download & Print" at bounding box center [200, 552] width 371 height 28
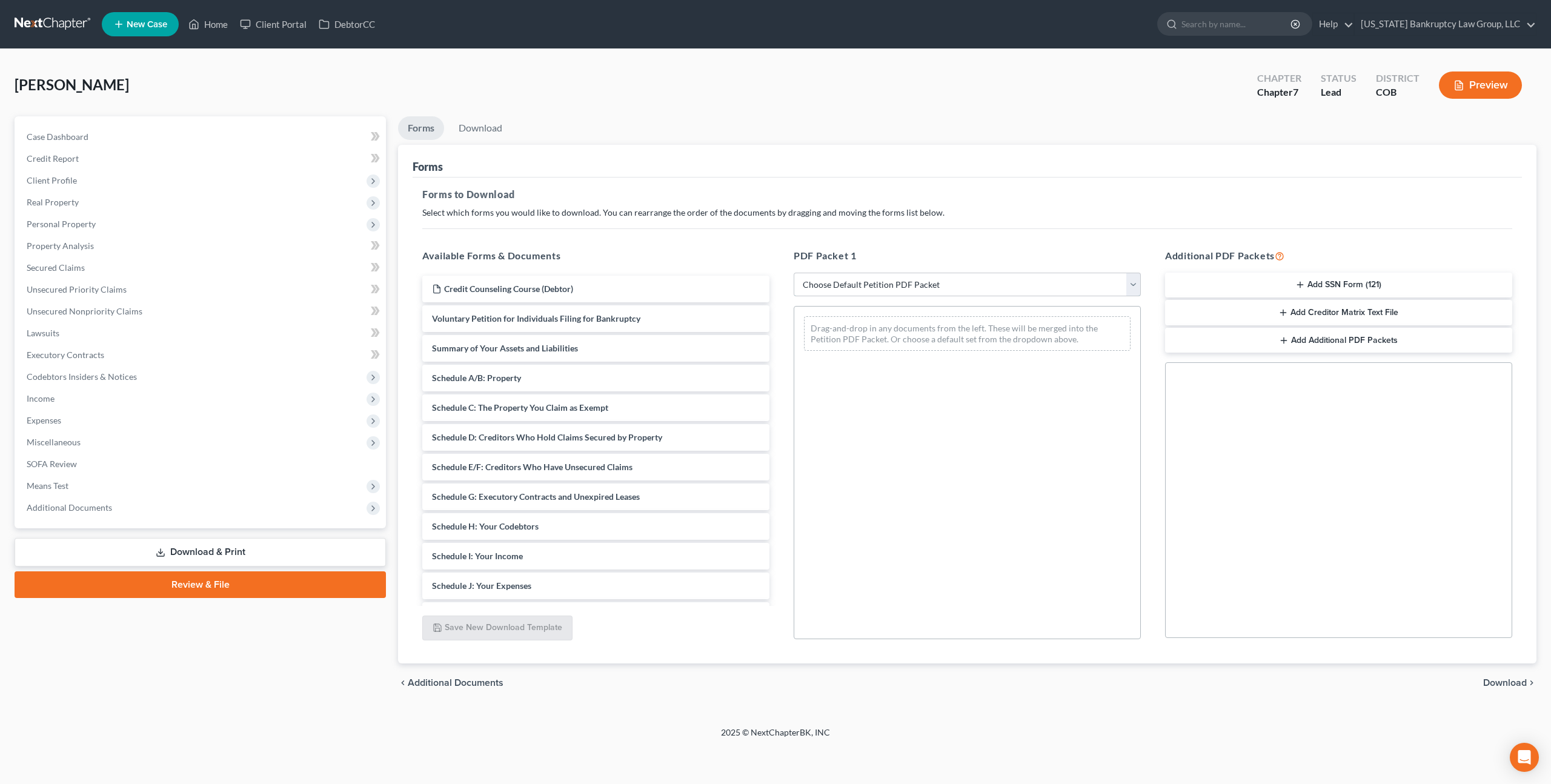
click at [895, 283] on select "Choose Default Petition PDF Packet Complete Bankruptcy Petition (all forms and …" at bounding box center [967, 284] width 347 height 24
select select "0"
click at [794, 272] on select "Choose Default Petition PDF Packet Complete Bankruptcy Petition (all forms and …" at bounding box center [967, 284] width 347 height 24
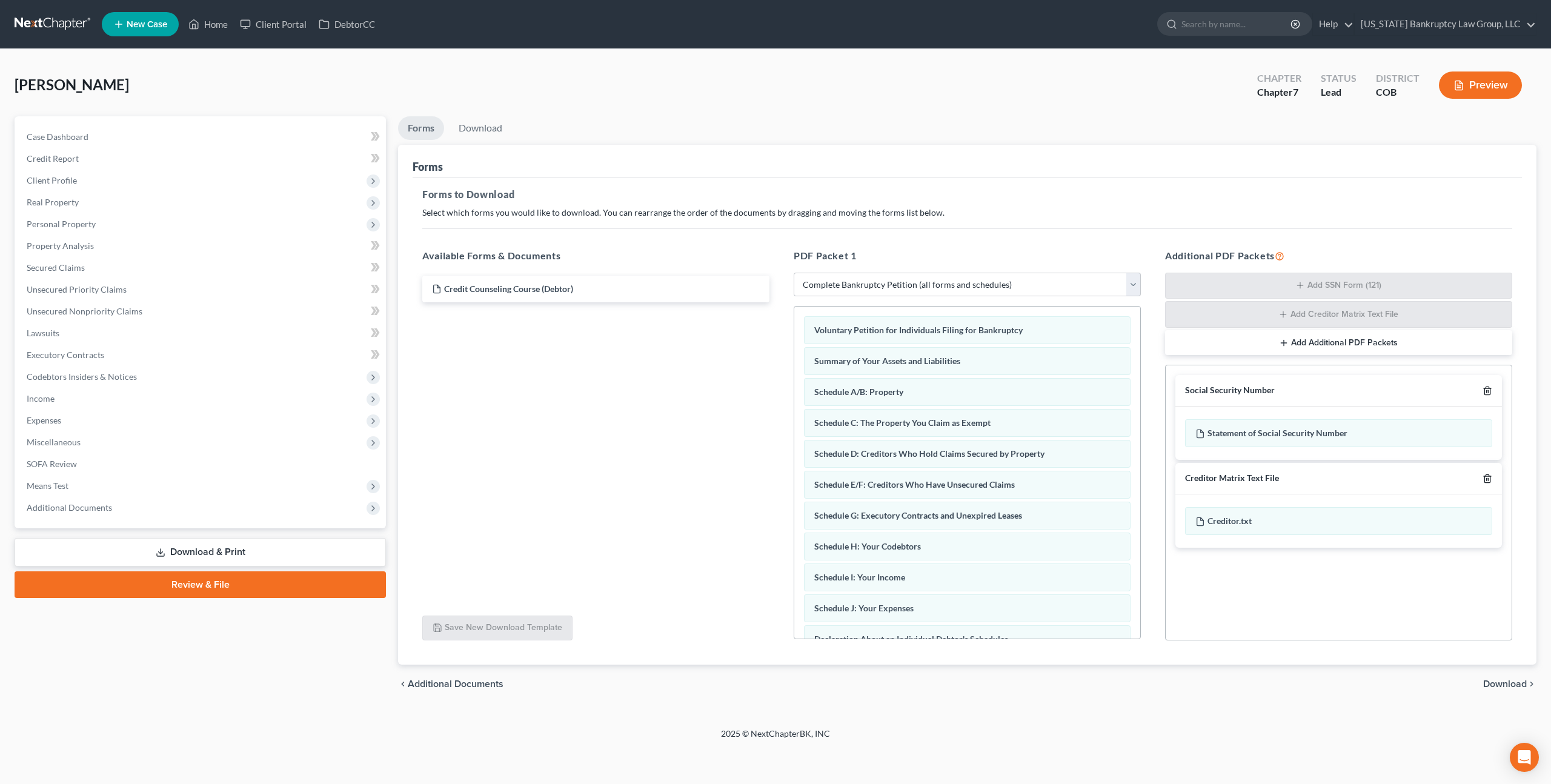
click at [1487, 391] on icon "button" at bounding box center [1488, 391] width 10 height 10
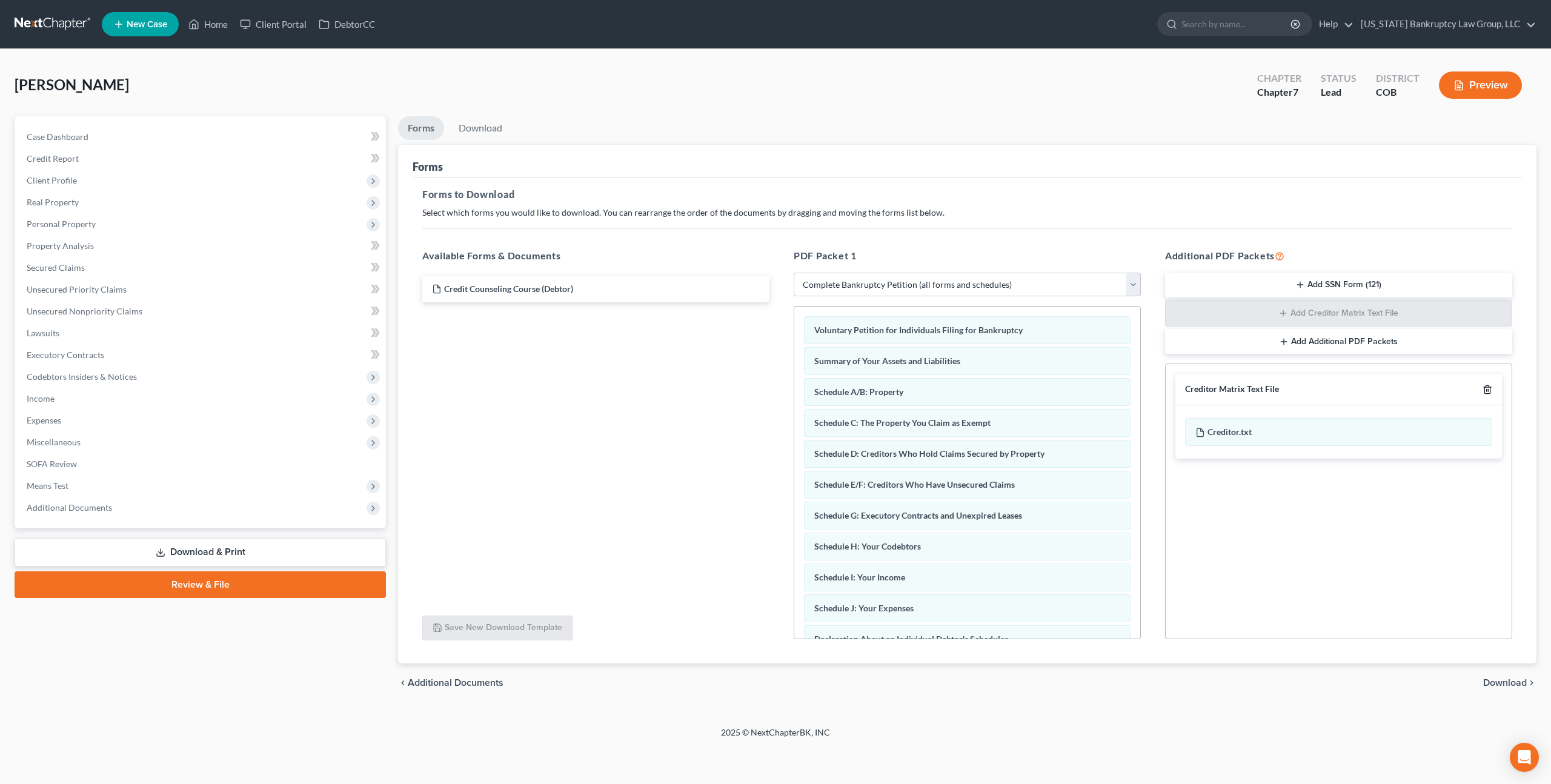
click at [1487, 389] on icon "button" at bounding box center [1488, 389] width 10 height 10
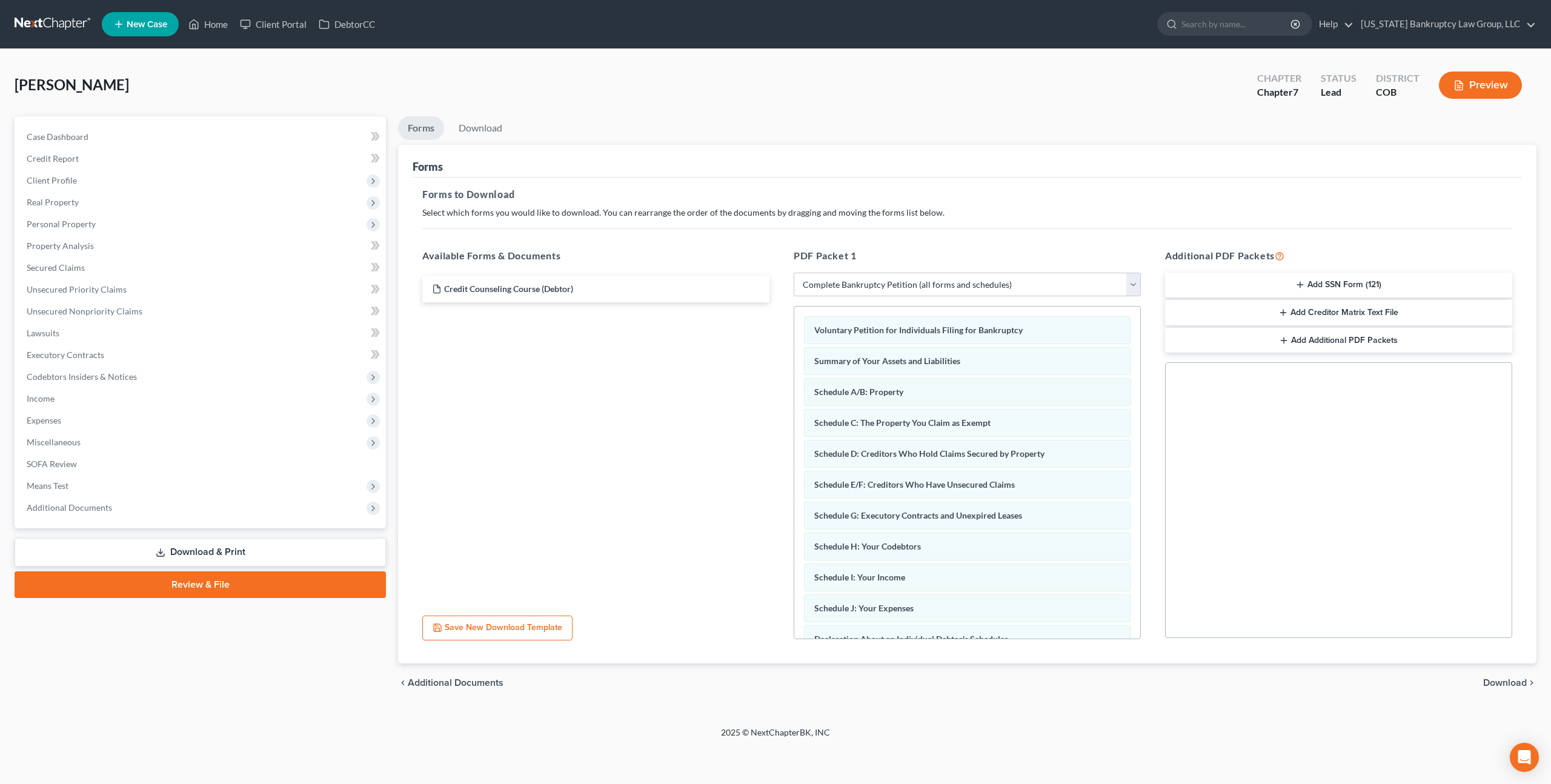
click at [1502, 680] on span "Download" at bounding box center [1504, 683] width 44 height 10
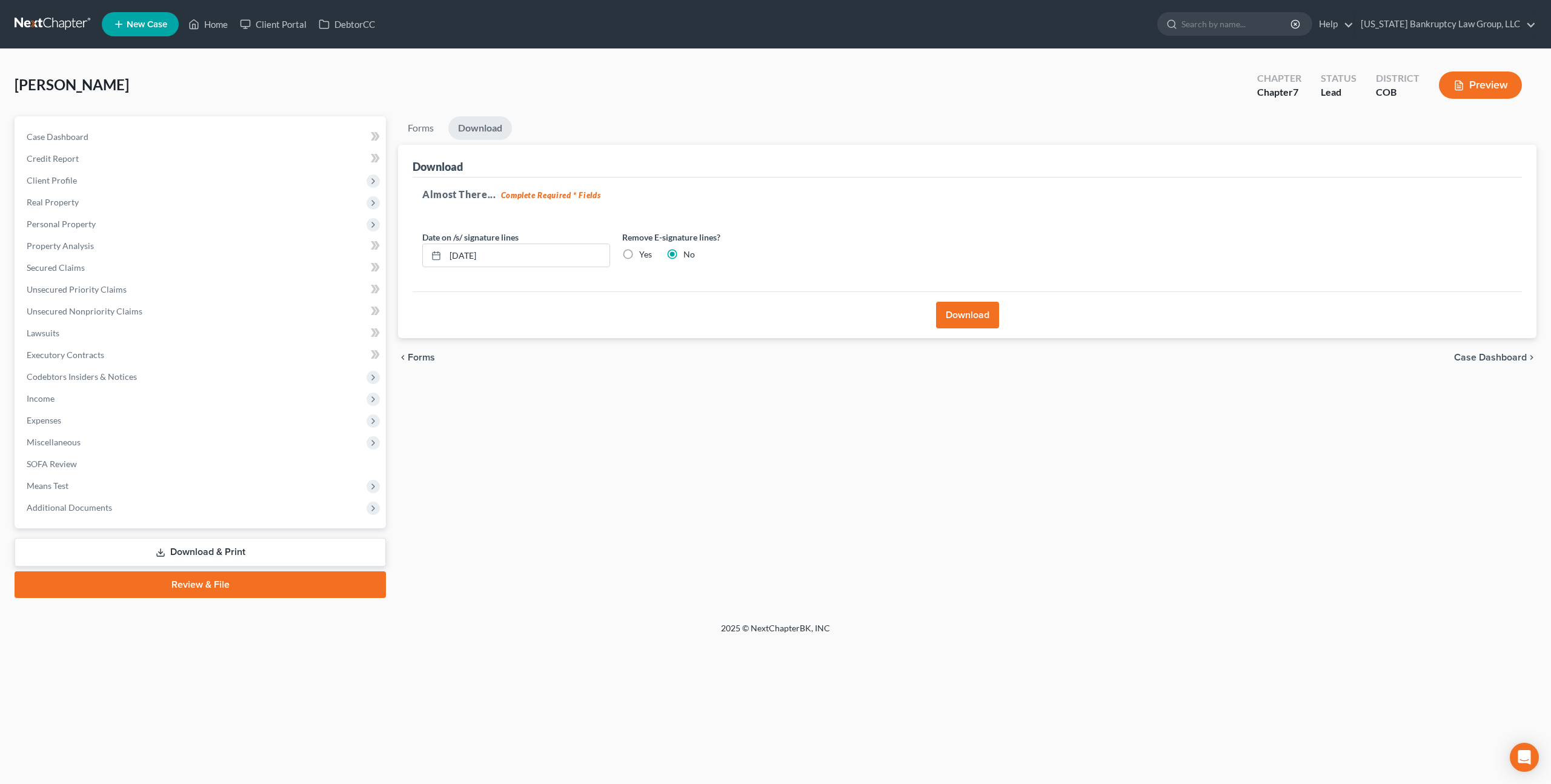
click at [957, 318] on button "Download" at bounding box center [967, 315] width 63 height 26
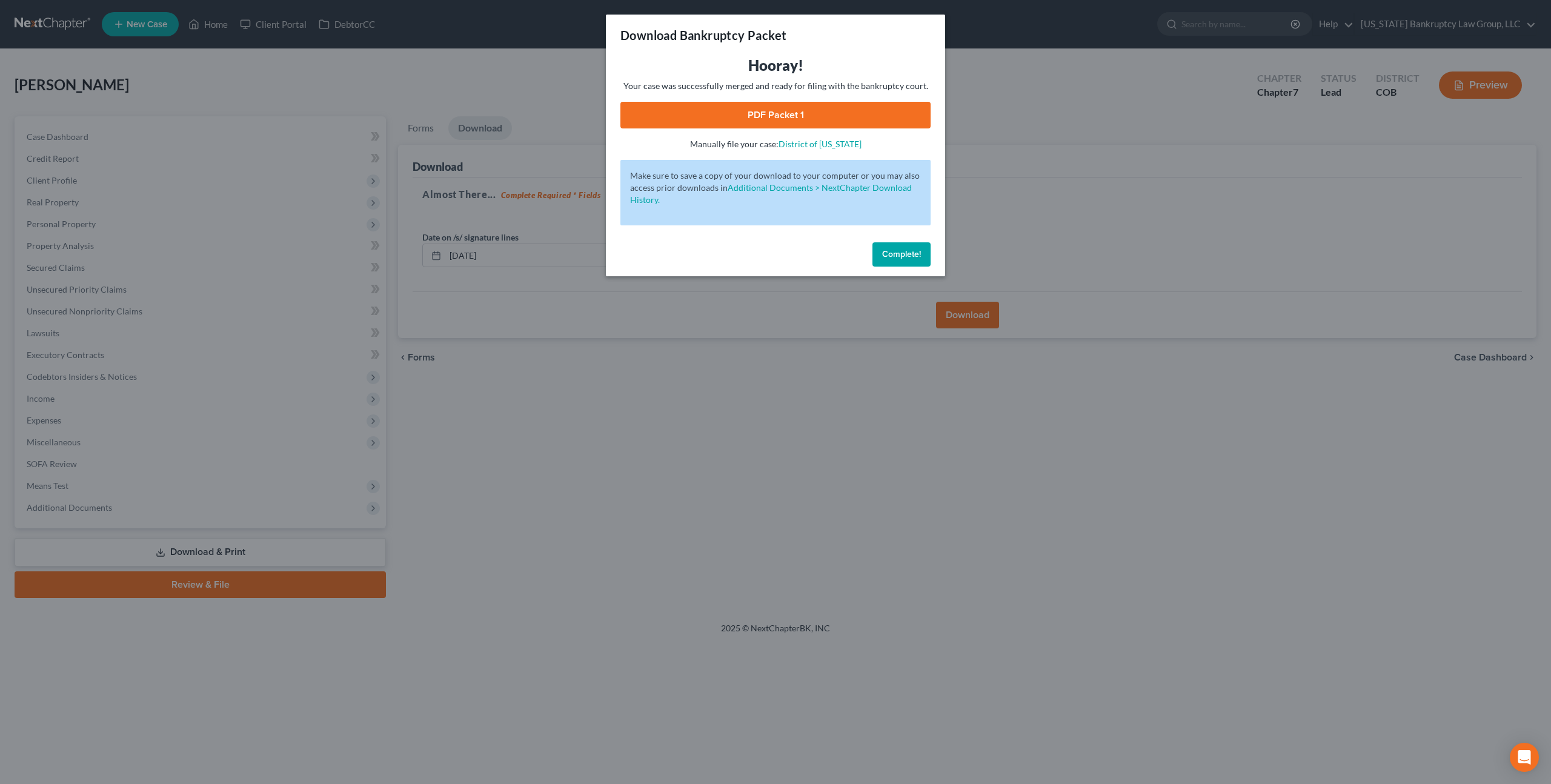
click at [731, 120] on link "PDF Packet 1" at bounding box center [775, 115] width 310 height 26
click at [893, 252] on span "Complete!" at bounding box center [902, 254] width 39 height 10
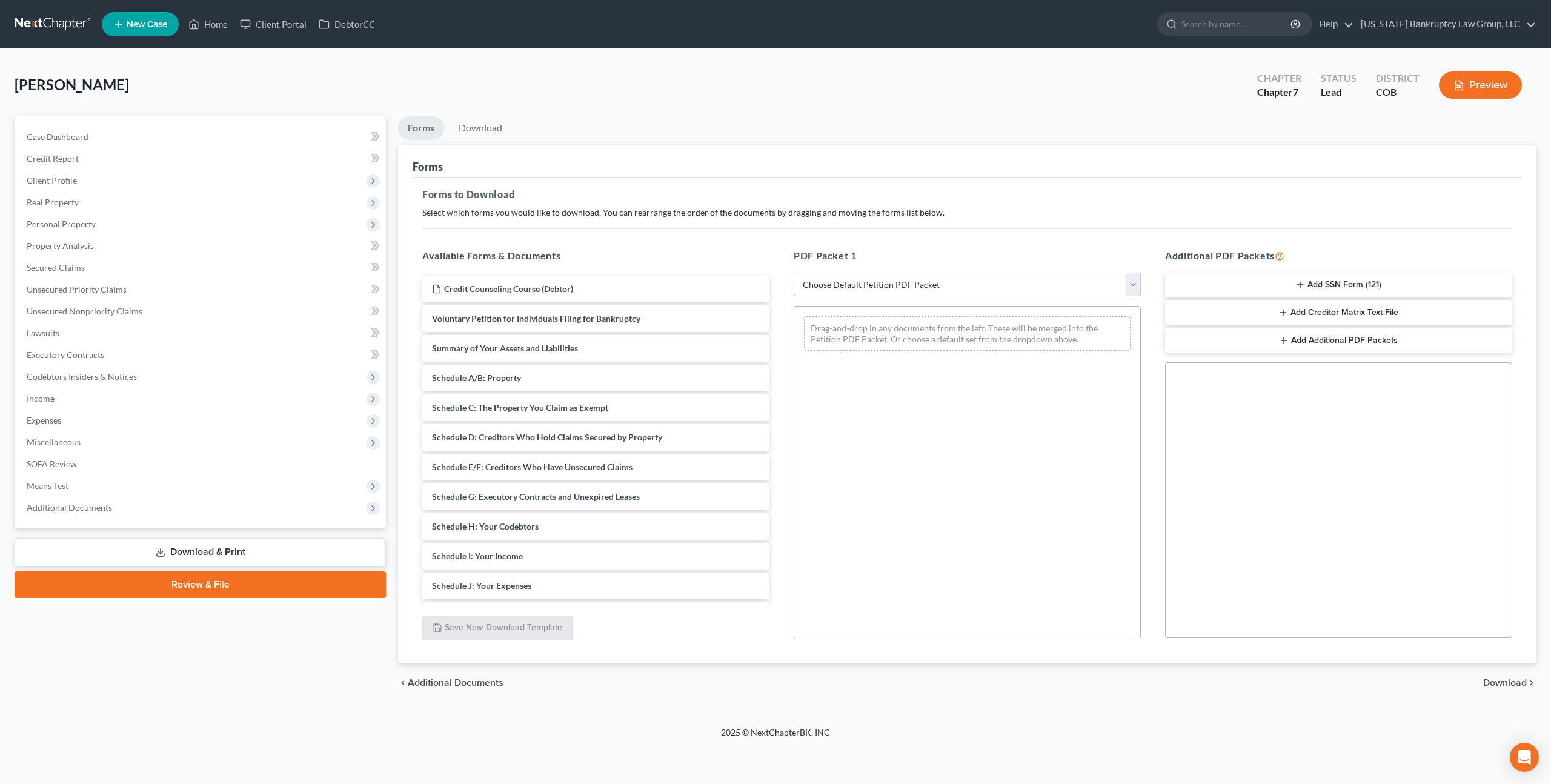
click at [893, 280] on select "Choose Default Petition PDF Packet Complete Bankruptcy Petition (all forms and …" at bounding box center [967, 284] width 347 height 24
select select "3"
click at [794, 272] on select "Choose Default Petition PDF Packet Complete Bankruptcy Petition (all forms and …" at bounding box center [967, 284] width 347 height 24
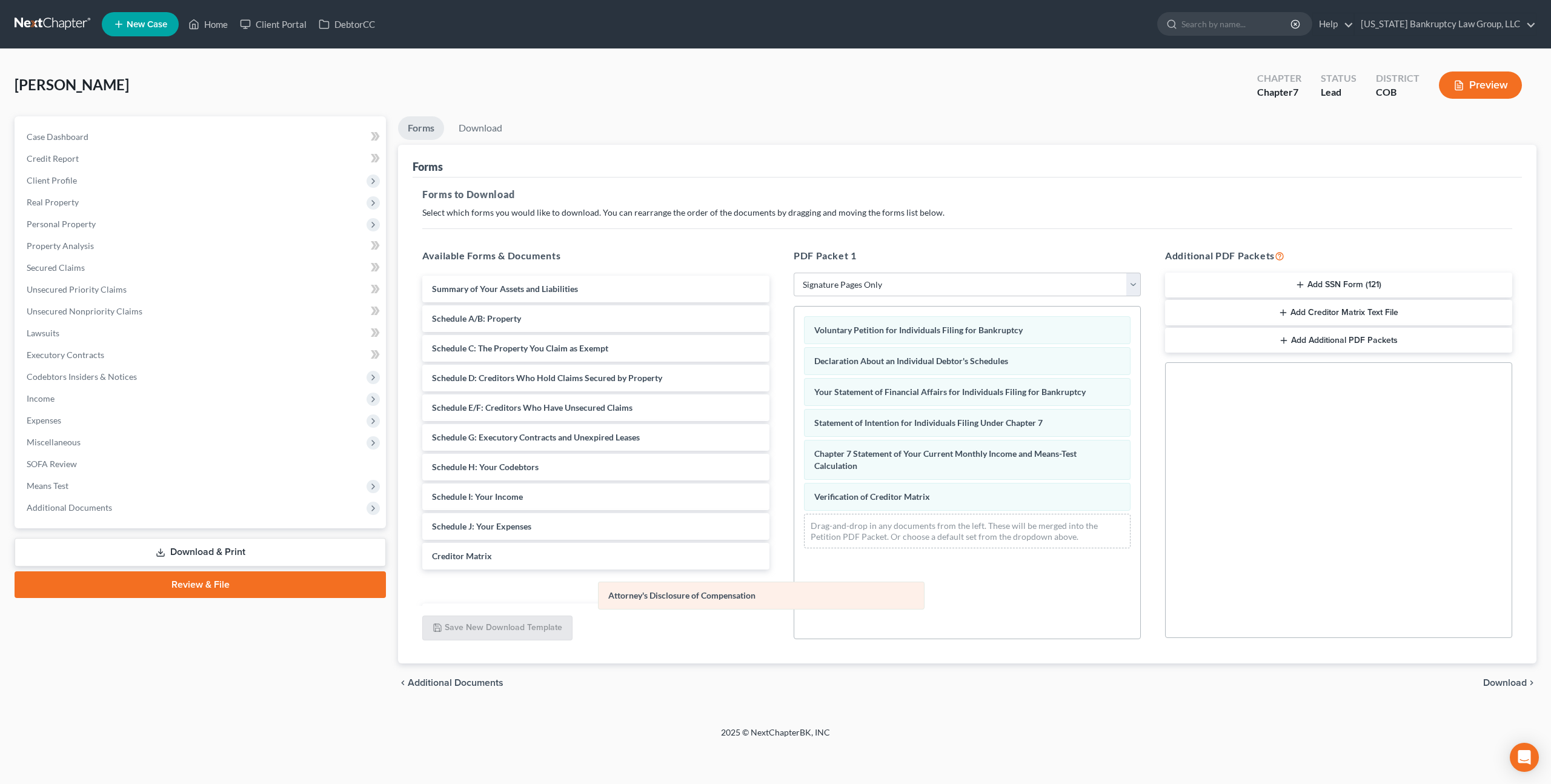
drag, startPoint x: 909, startPoint y: 521, endPoint x: 702, endPoint y: 595, distance: 219.8
click at [795, 558] on div "Attorney's Disclosure of Compensation Voluntary Petition for Individuals Filing…" at bounding box center [968, 432] width 346 height 252
click at [1502, 683] on span "Download" at bounding box center [1504, 683] width 44 height 10
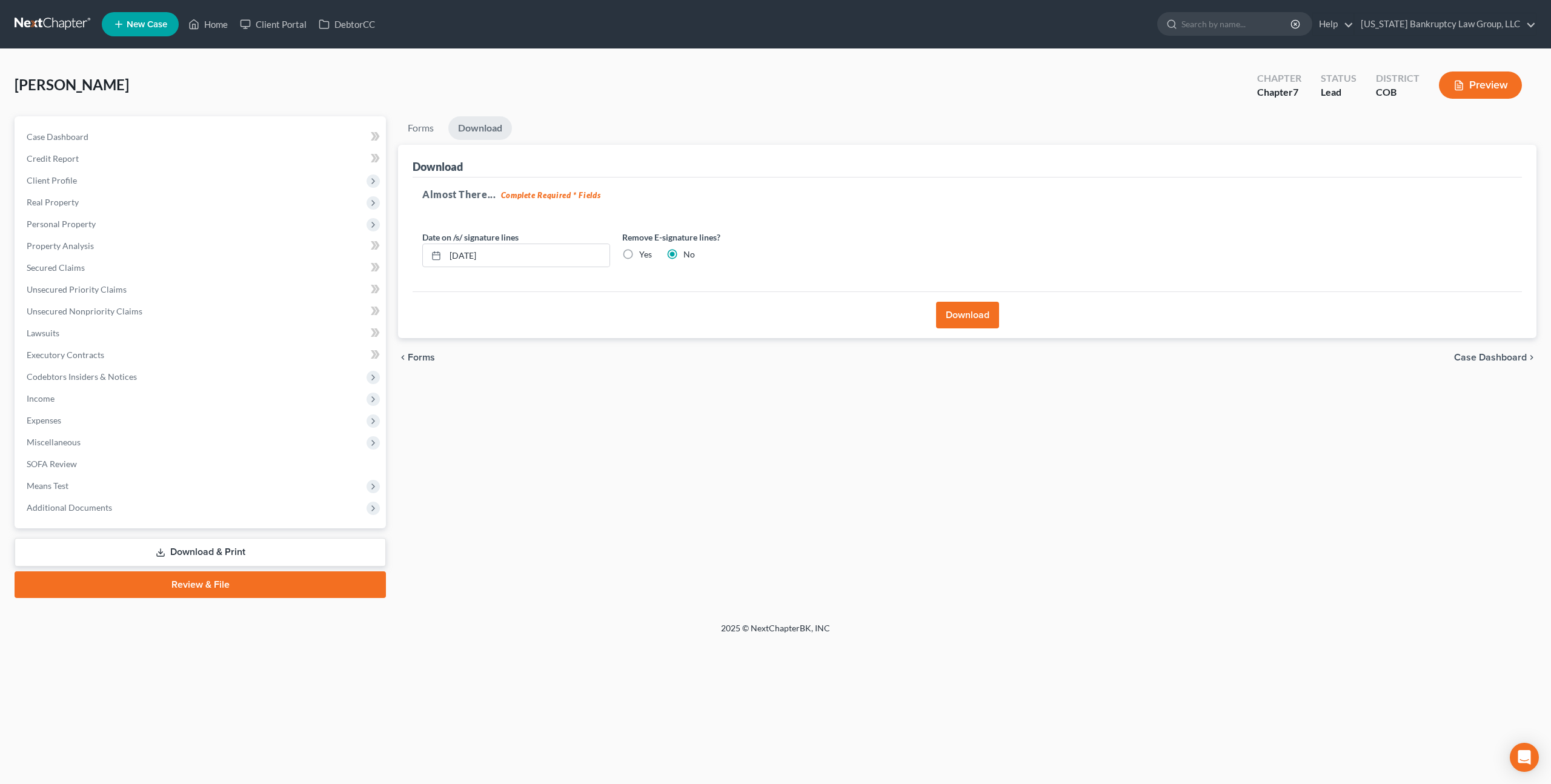
click at [982, 318] on button "Download" at bounding box center [967, 315] width 63 height 26
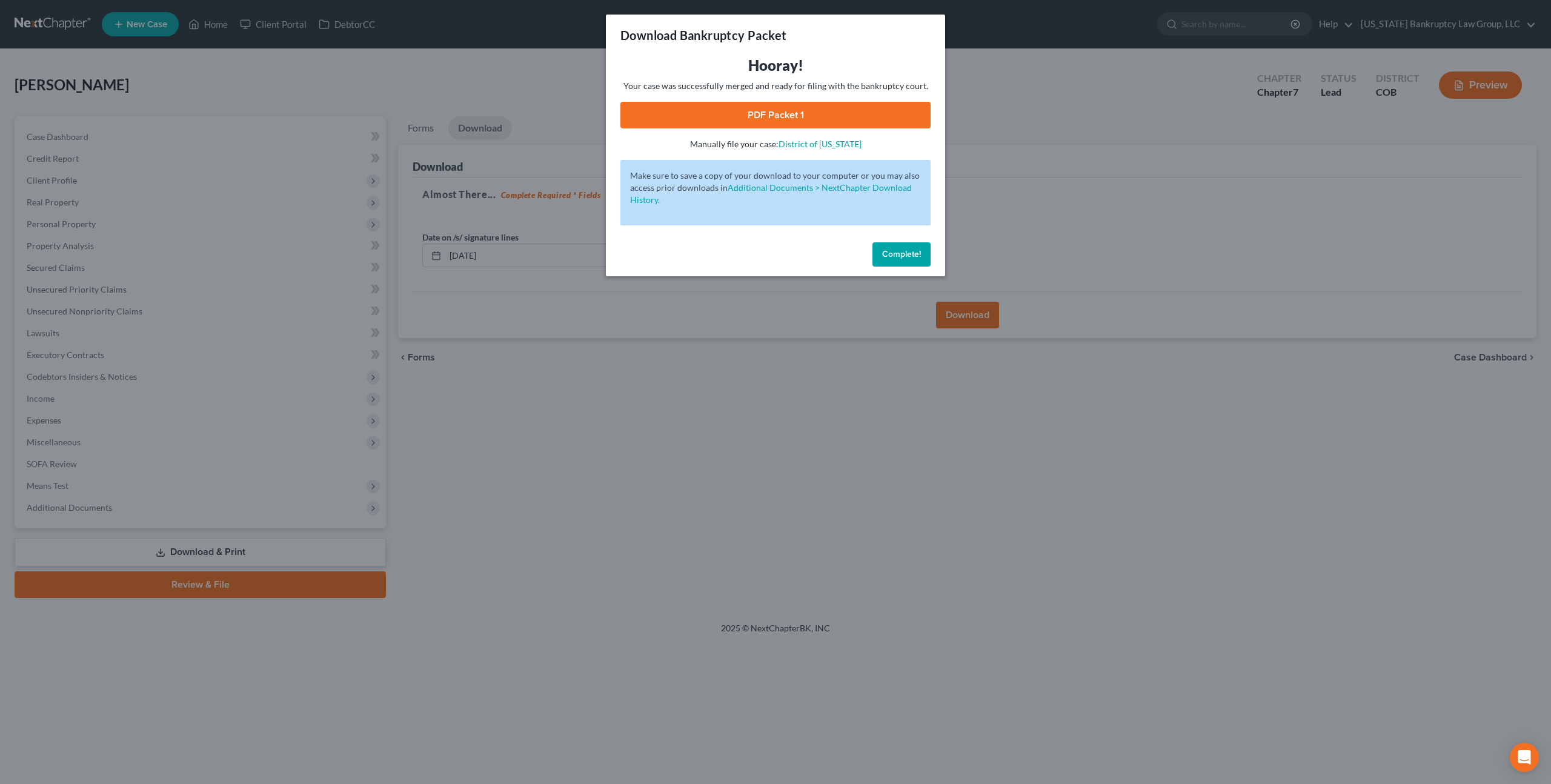
click at [875, 114] on link "PDF Packet 1" at bounding box center [775, 115] width 310 height 26
click at [893, 255] on span "Complete!" at bounding box center [902, 254] width 39 height 10
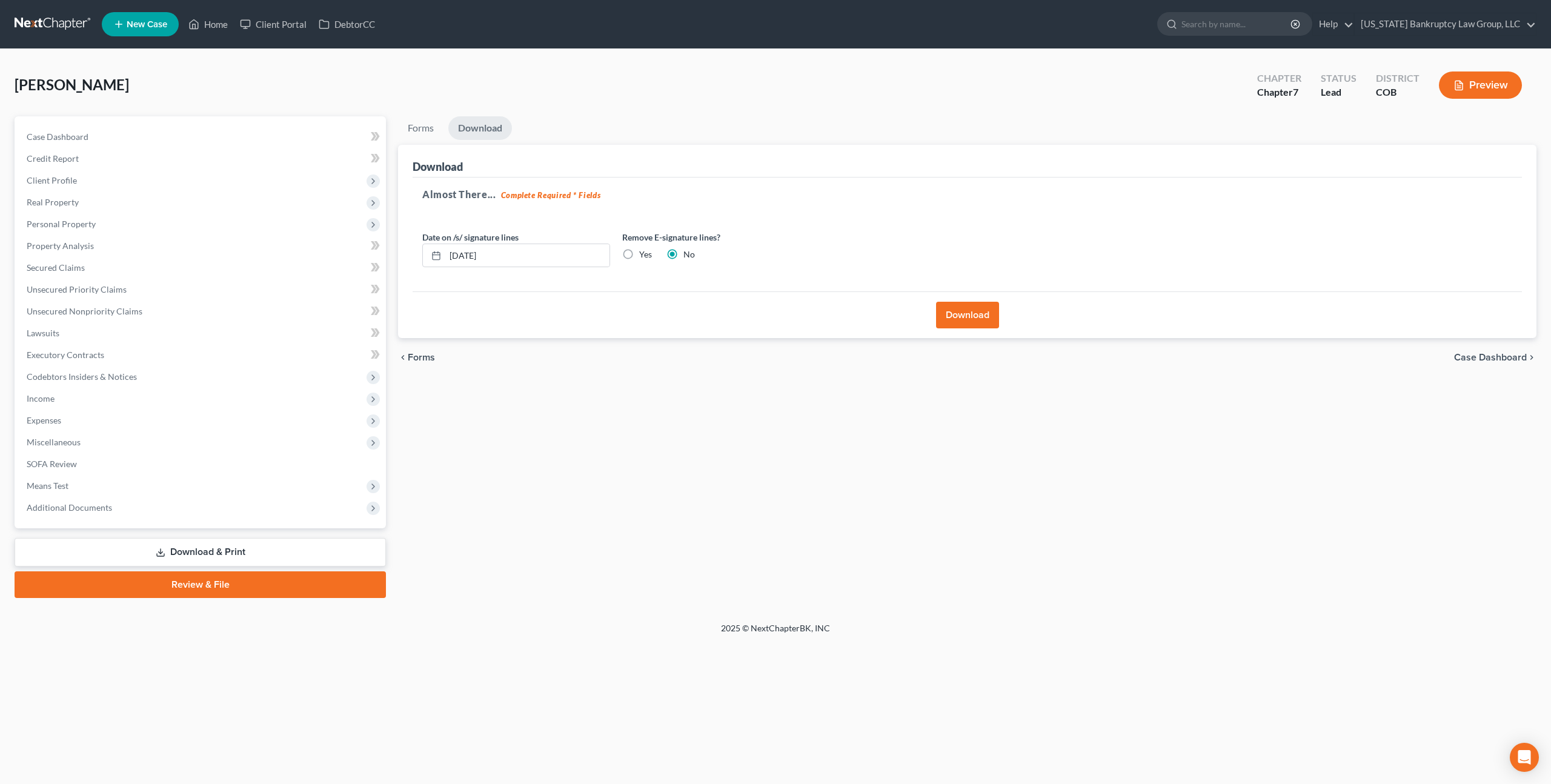
click at [53, 23] on link at bounding box center [54, 24] width 78 height 22
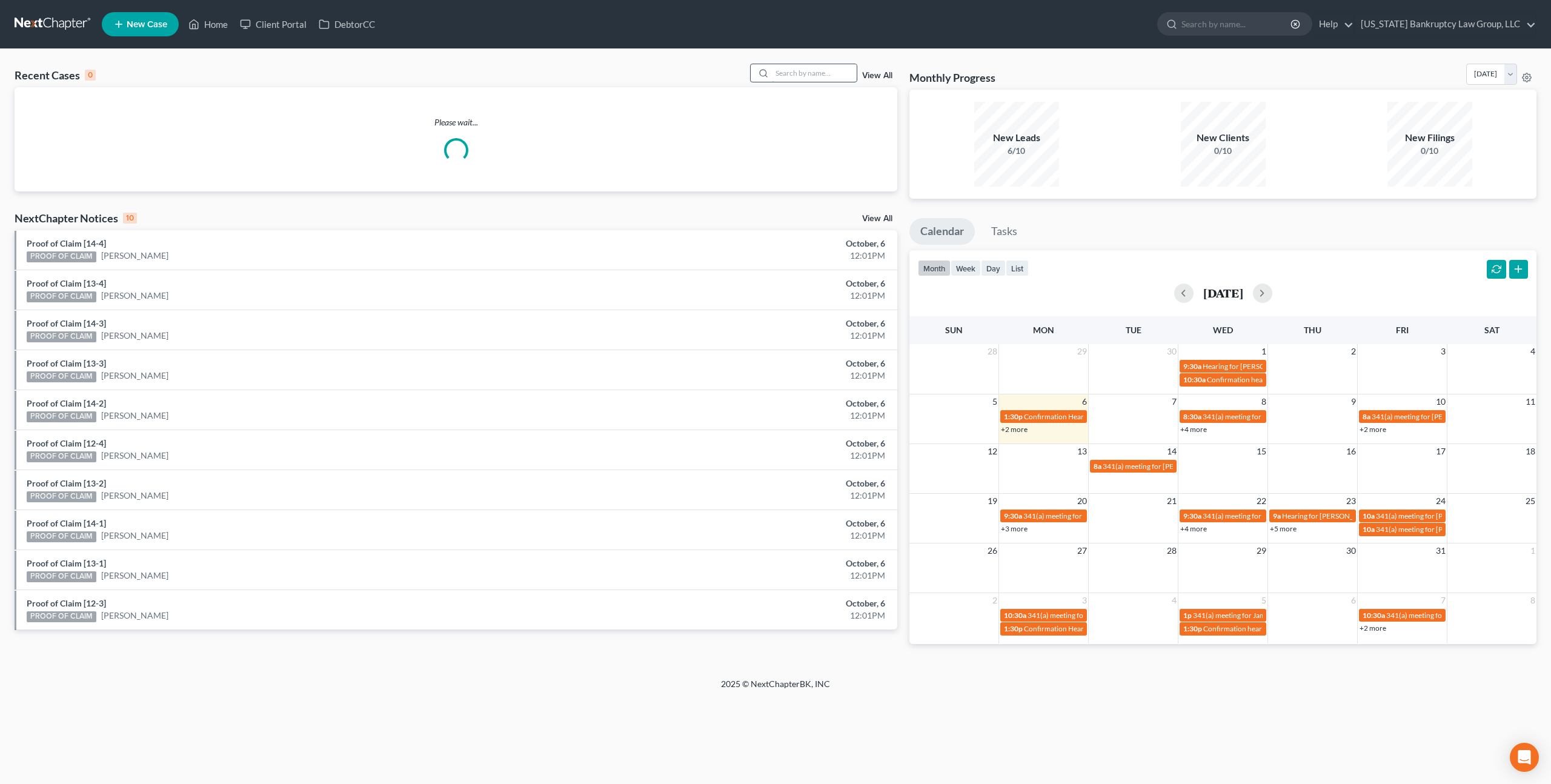
click at [779, 70] on input "search" at bounding box center [814, 72] width 85 height 17
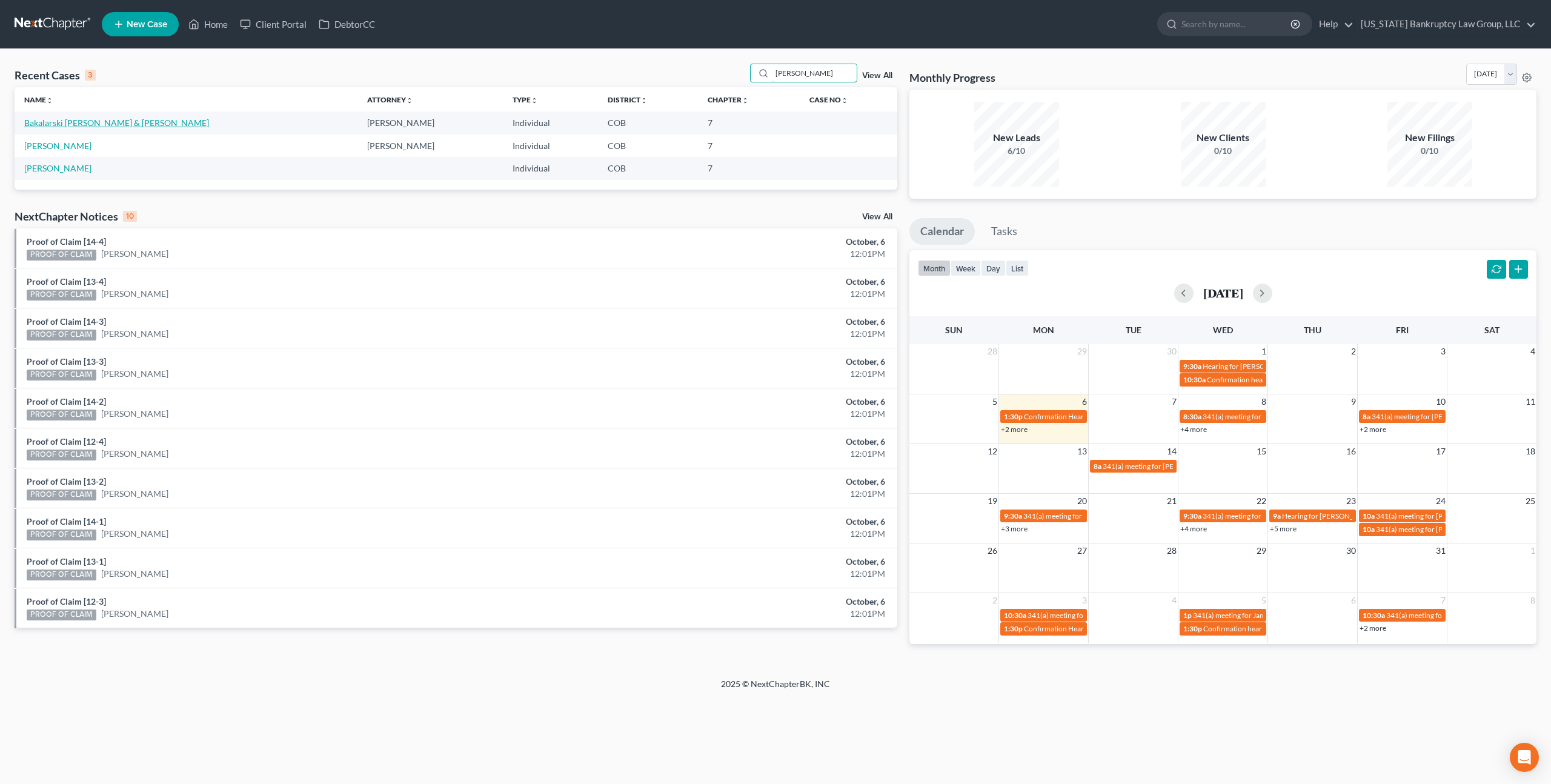
type input "[PERSON_NAME]"
click at [113, 124] on link "Bakalarski [PERSON_NAME] & [PERSON_NAME]" at bounding box center [117, 122] width 185 height 10
